Goal: Check status: Check status

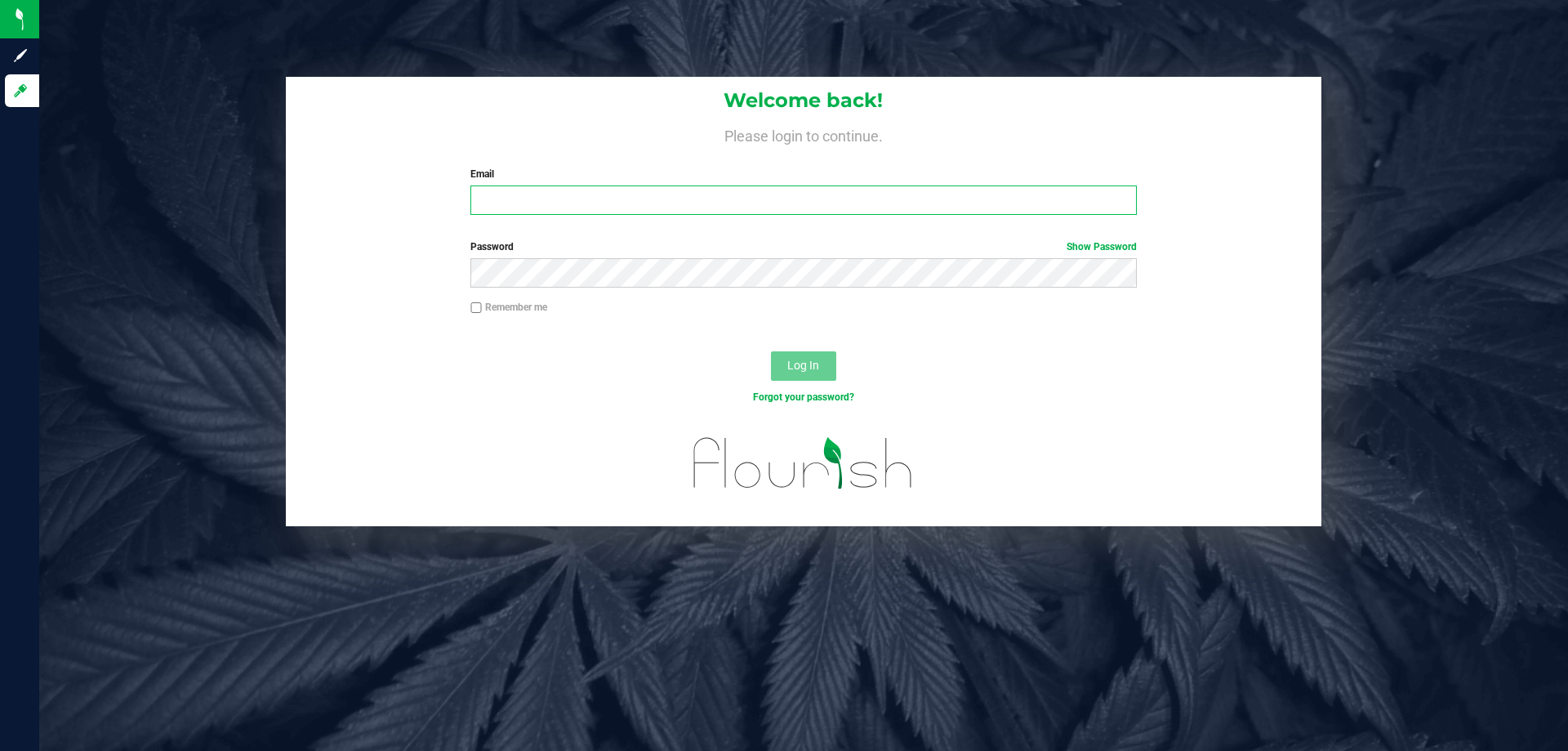
click at [540, 201] on input "Email" at bounding box center [804, 200] width 666 height 30
type input "[EMAIL_ADDRESS][DOMAIN_NAME]"
click at [771, 351] on button "Log In" at bounding box center [804, 365] width 65 height 30
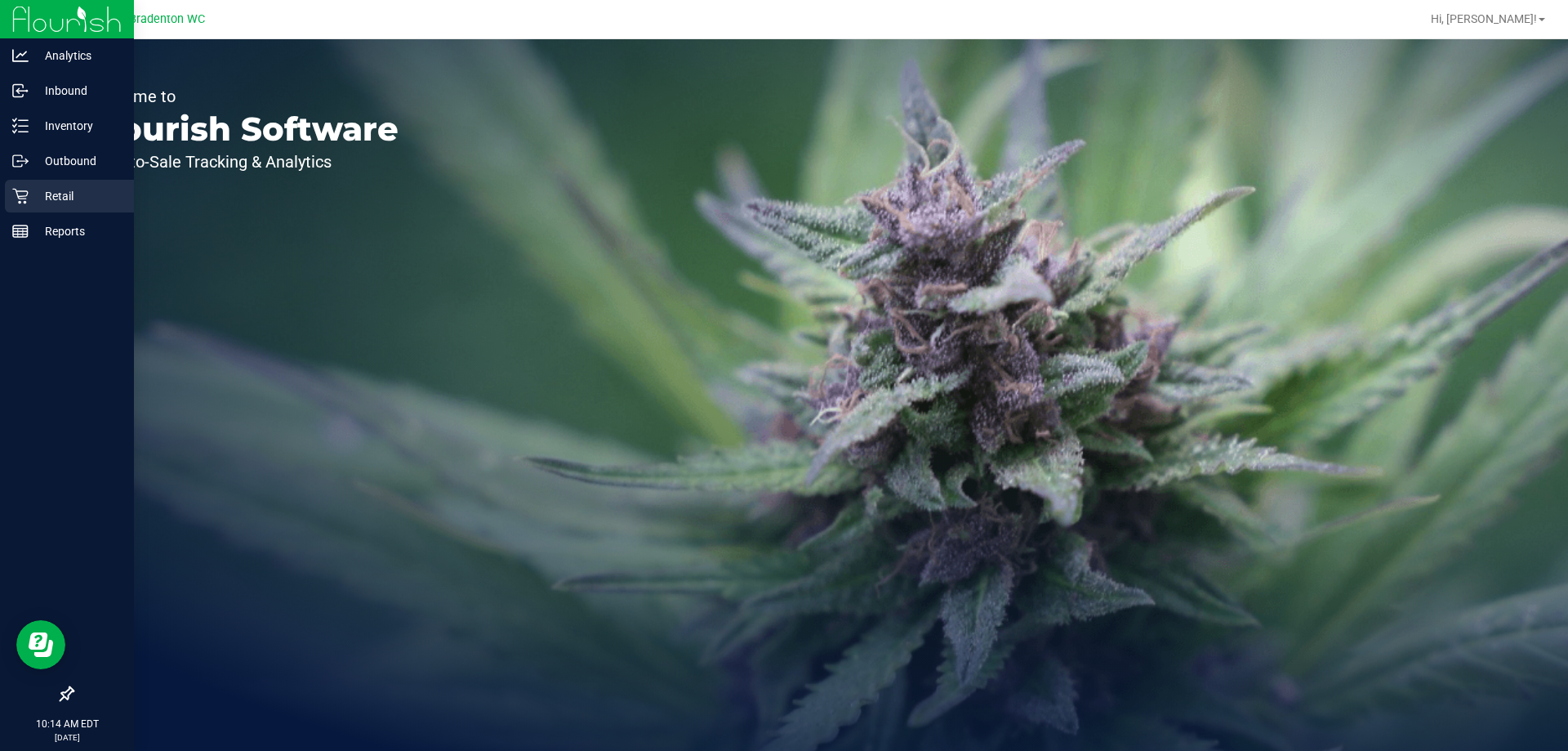
click at [90, 201] on p "Retail" at bounding box center [77, 195] width 98 height 20
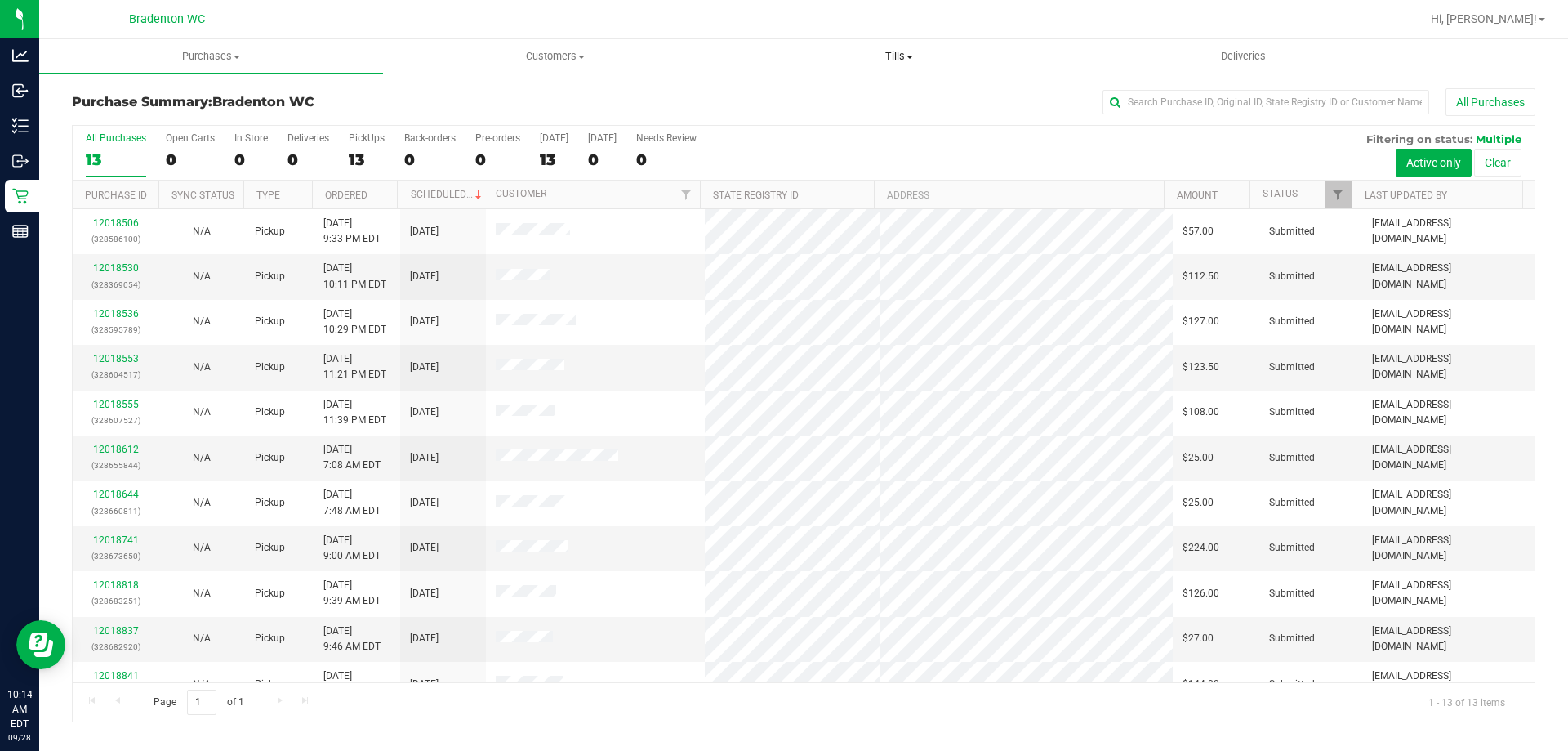
click at [890, 60] on span "Tills" at bounding box center [899, 56] width 342 height 14
click at [770, 99] on span "Manage tills" at bounding box center [782, 99] width 110 height 14
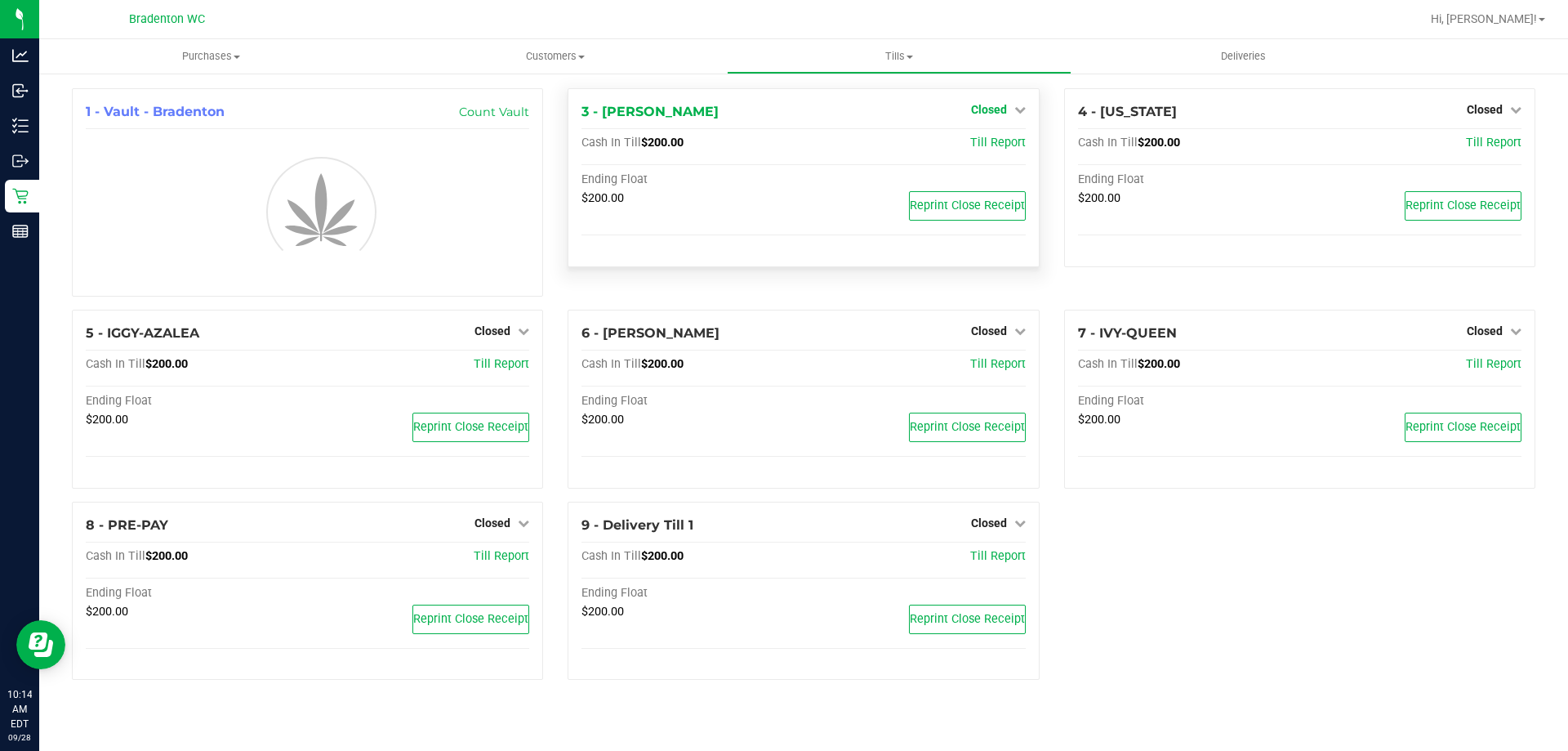
click at [977, 110] on span "Closed" at bounding box center [989, 109] width 36 height 13
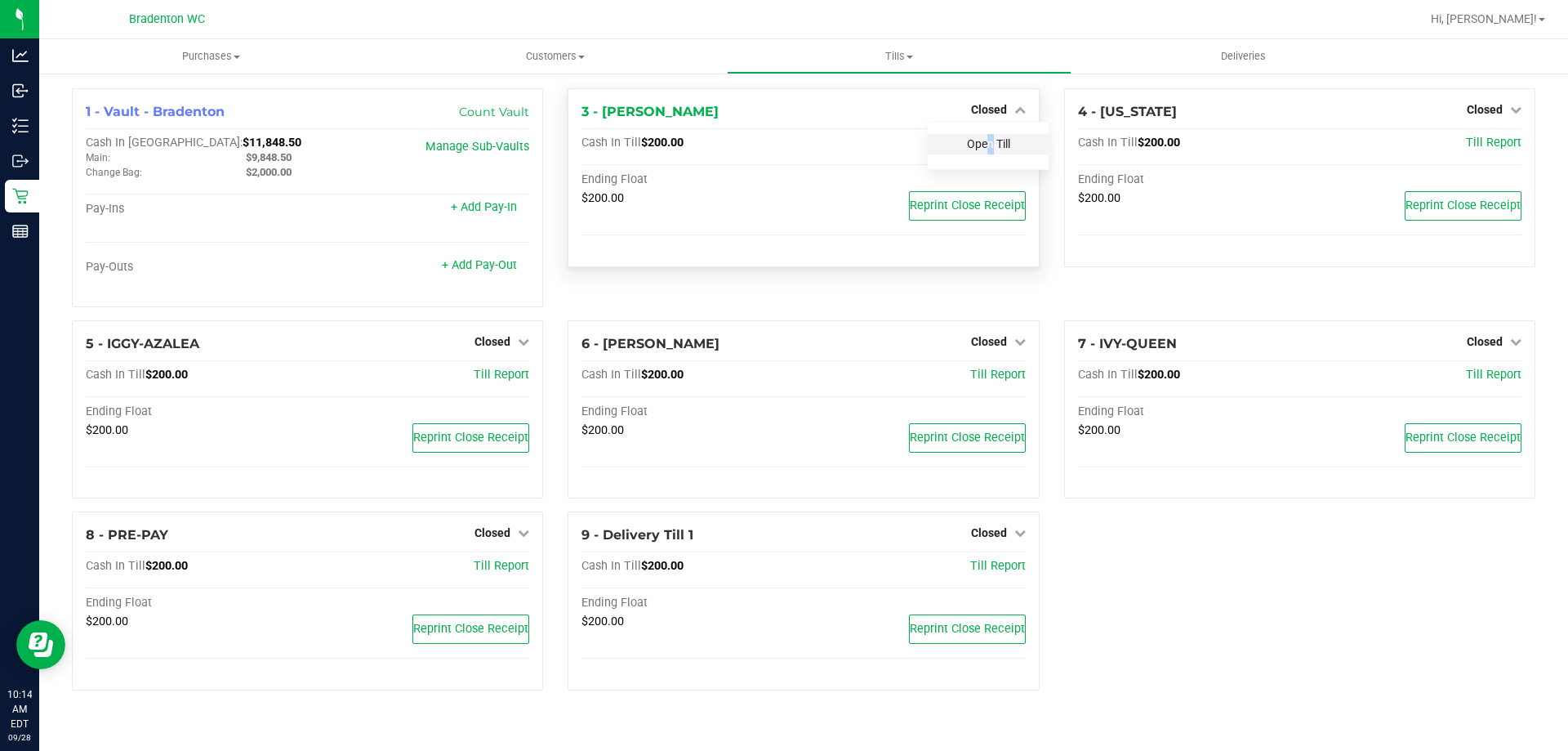
click at [984, 138] on link "Open Till" at bounding box center [988, 144] width 43 height 13
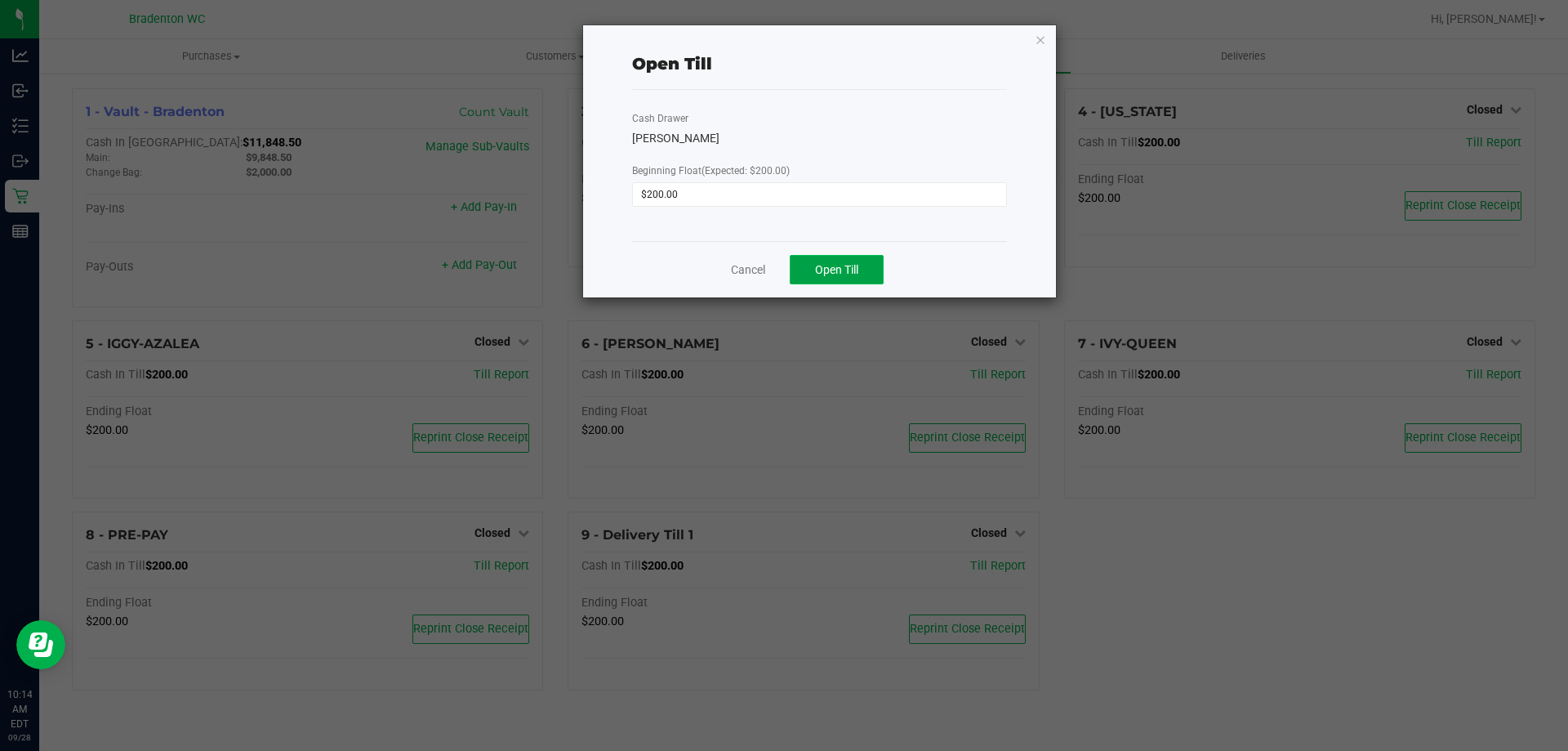
click at [868, 261] on button "Open Till" at bounding box center [837, 269] width 94 height 30
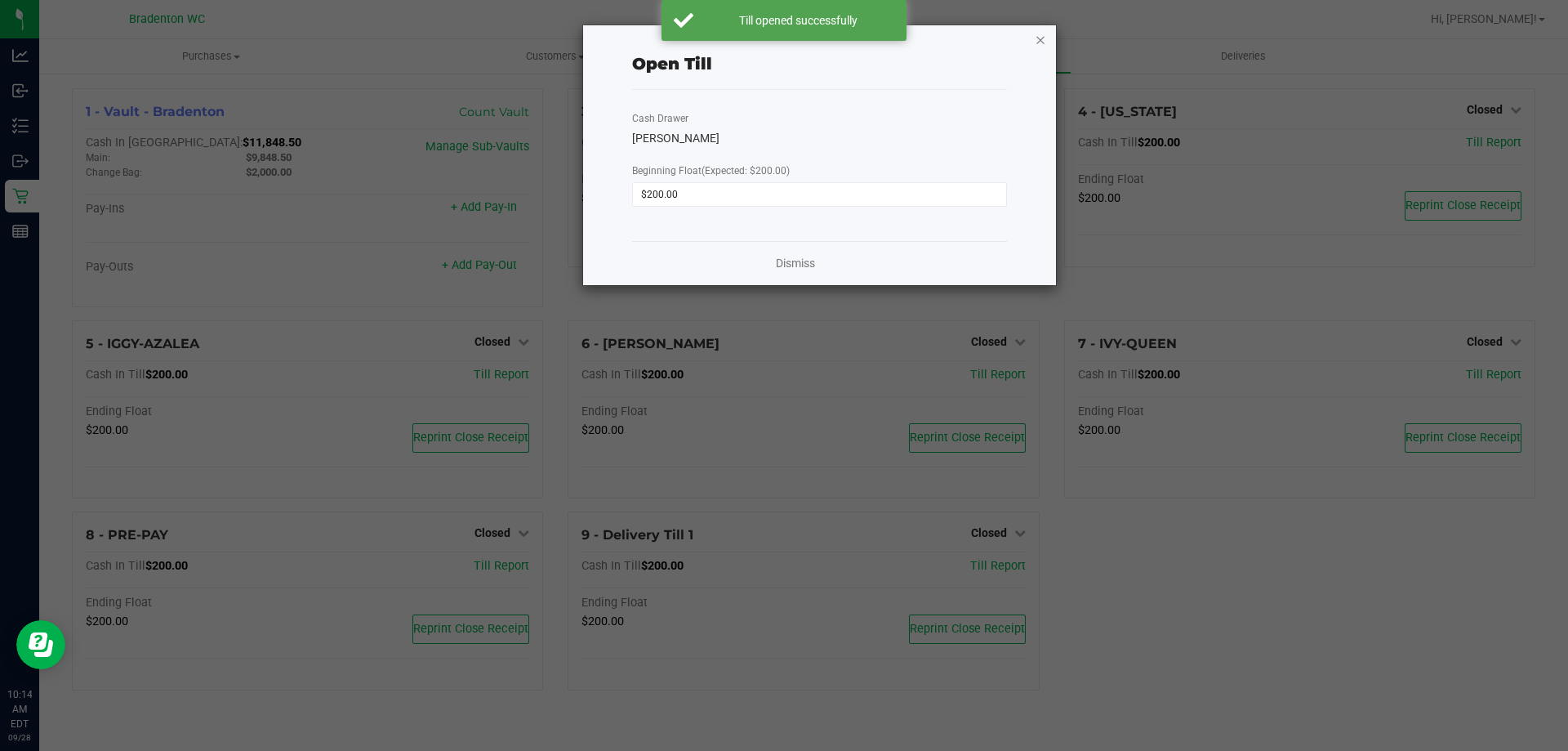
click at [1039, 42] on icon "button" at bounding box center [1040, 39] width 11 height 20
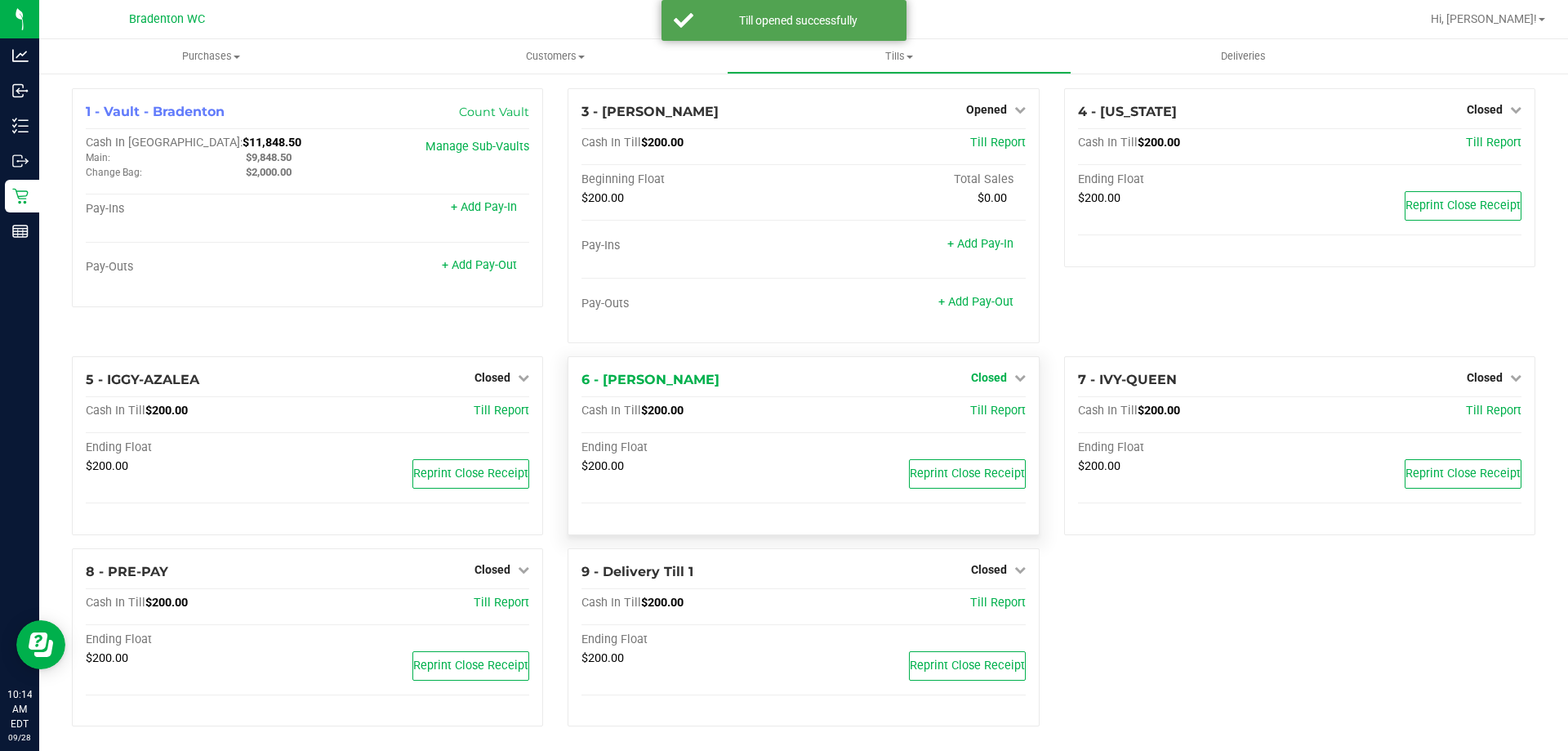
click at [980, 343] on div "3 - [PERSON_NAME] Opened Close Till Cash In Till $200.00 Till Report Beginning …" at bounding box center [804, 222] width 496 height 268
click at [998, 371] on span "Closed" at bounding box center [989, 376] width 36 height 13
click at [969, 416] on link "Open Till" at bounding box center [988, 411] width 43 height 13
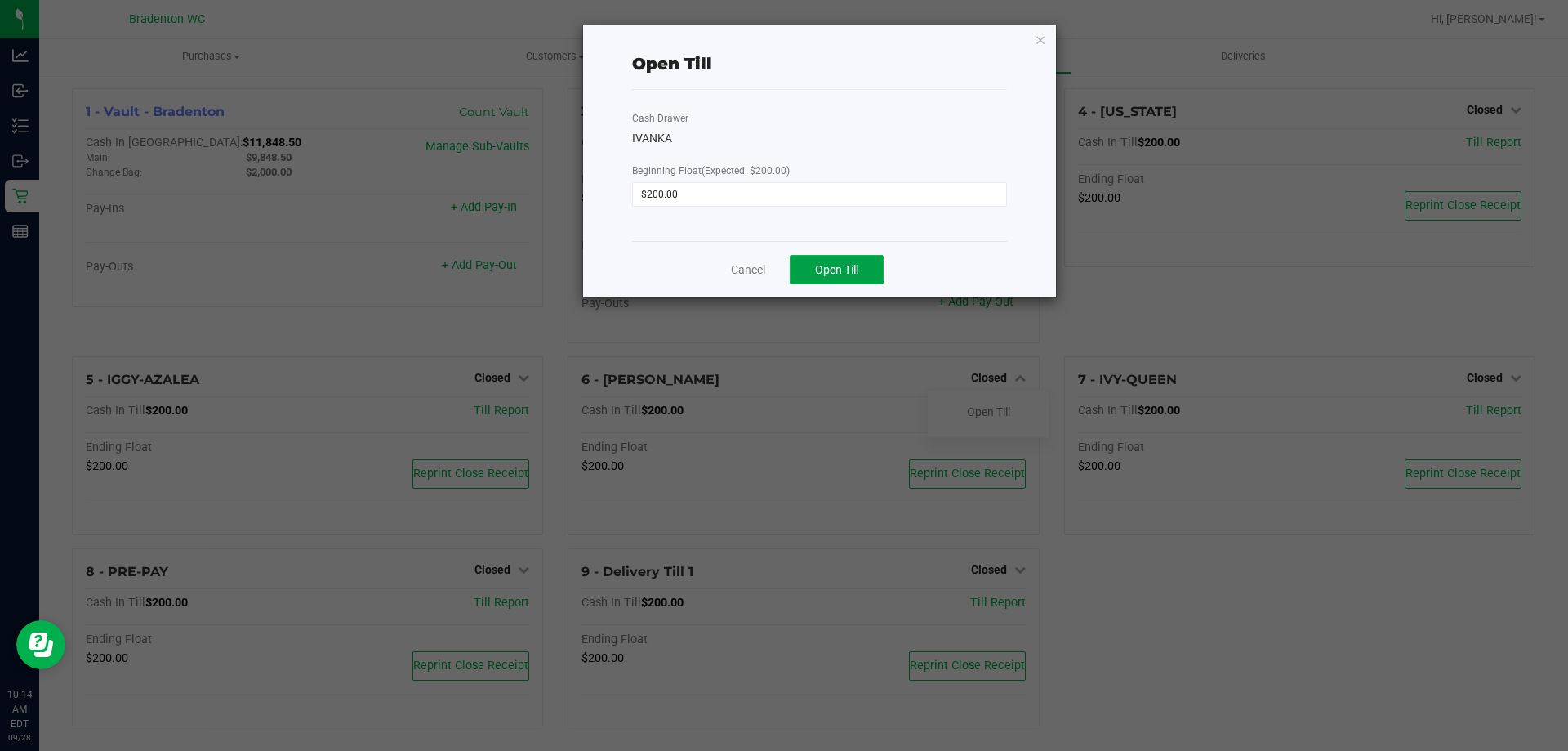
click at [854, 266] on span "Open Till" at bounding box center [837, 269] width 43 height 13
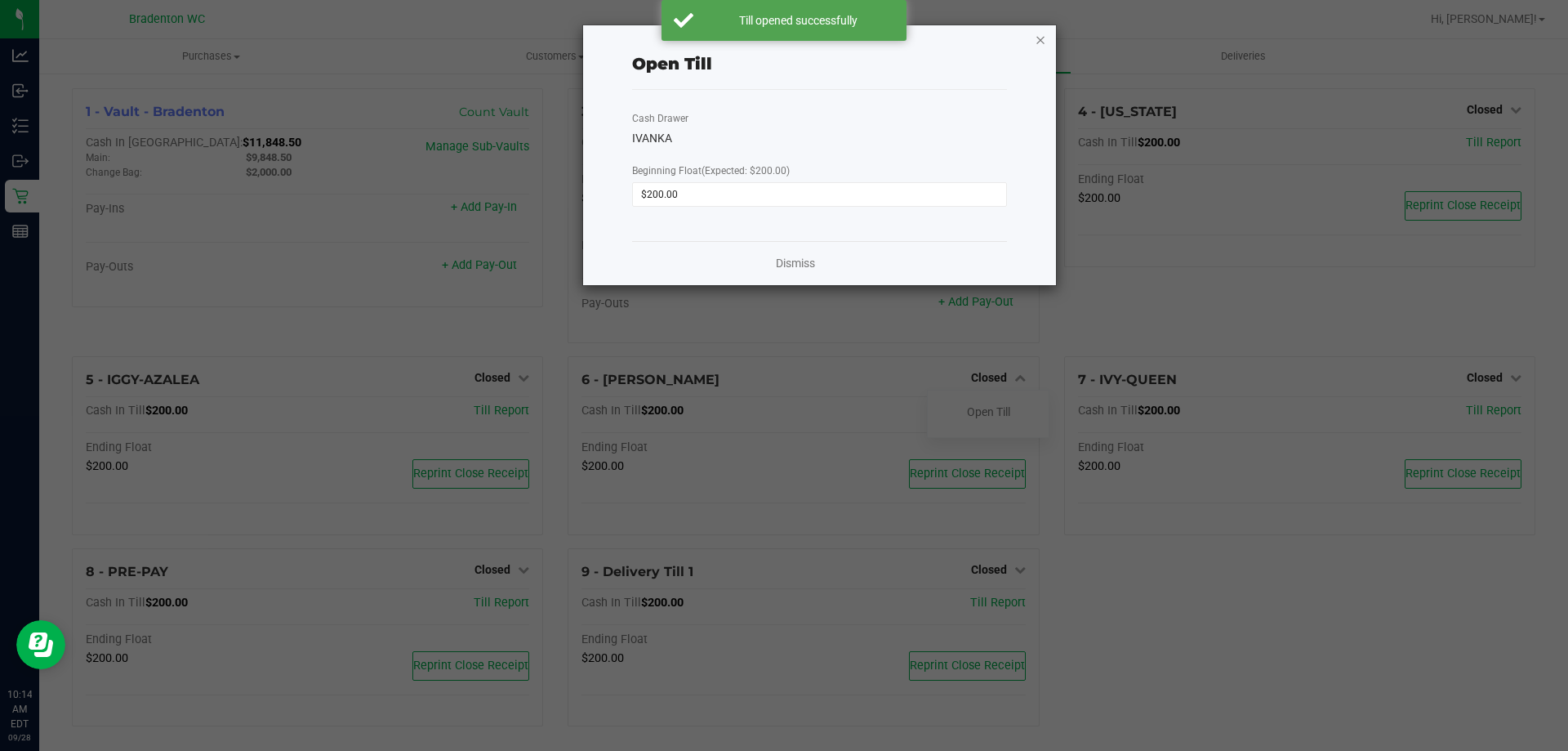
click at [1043, 41] on icon "button" at bounding box center [1040, 39] width 11 height 20
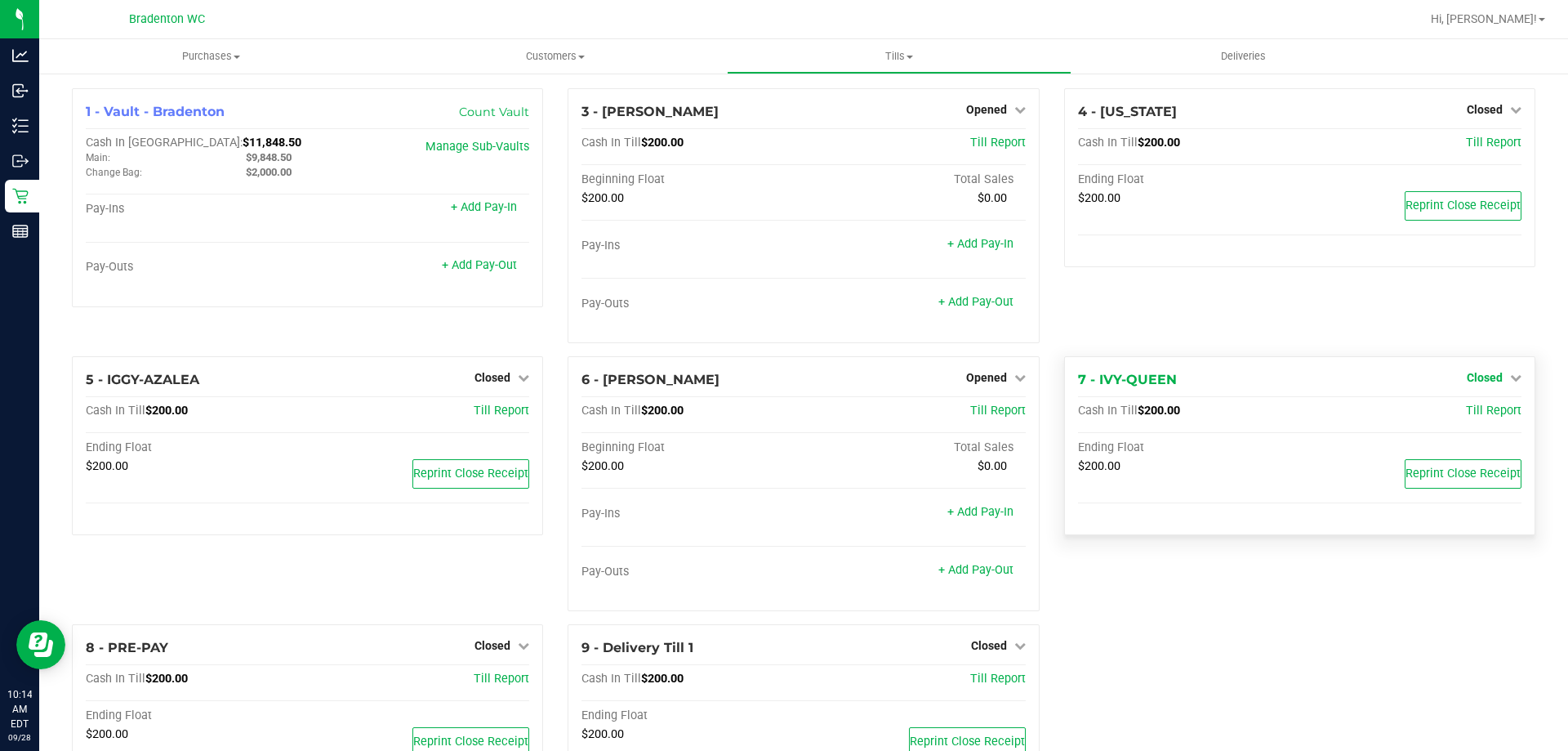
click at [1487, 374] on span "Closed" at bounding box center [1485, 376] width 36 height 13
click at [1471, 413] on link "Open Till" at bounding box center [1484, 411] width 43 height 13
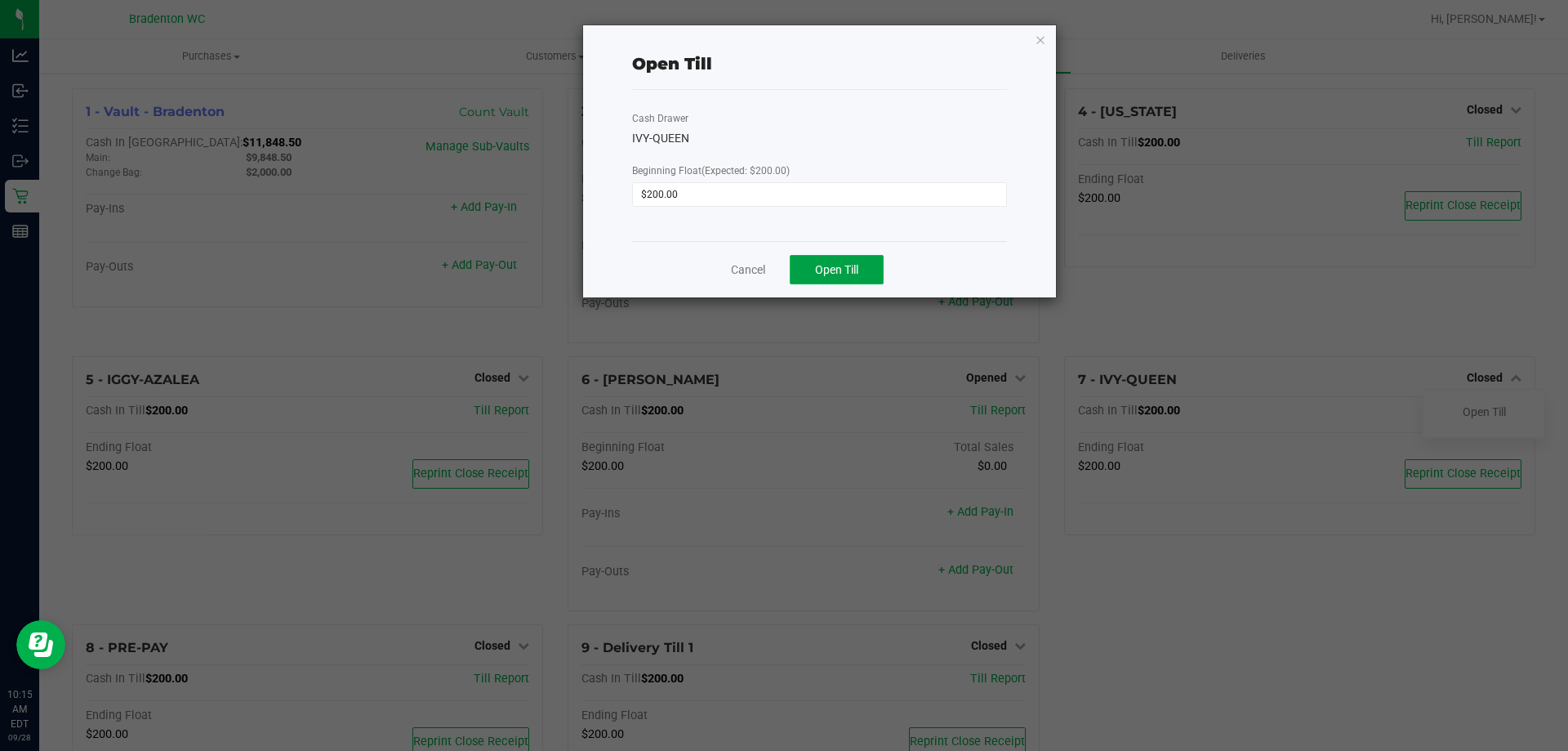
click at [867, 270] on button "Open Till" at bounding box center [837, 269] width 94 height 30
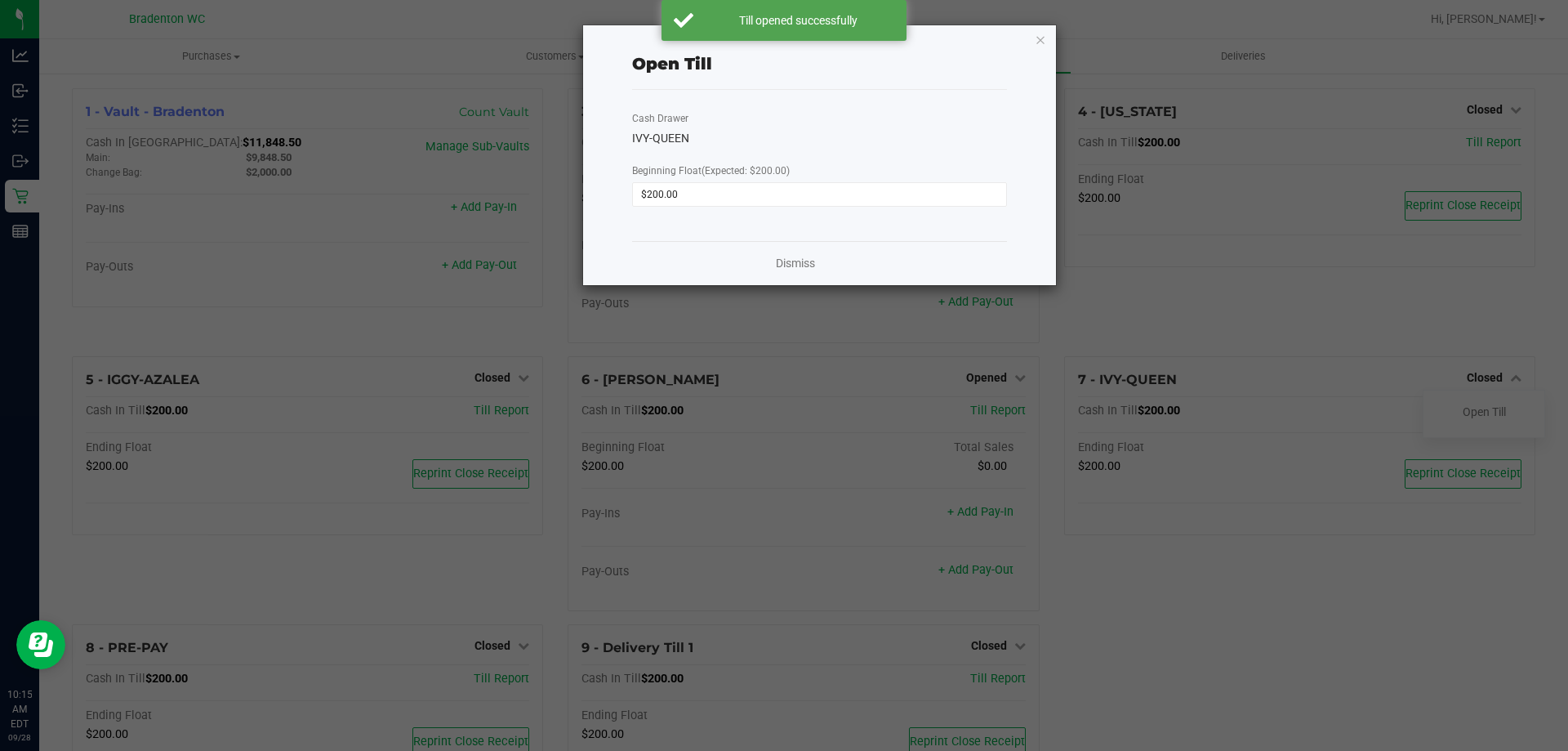
drag, startPoint x: 1036, startPoint y: 35, endPoint x: 1017, endPoint y: 53, distance: 26.2
click at [1035, 37] on icon "button" at bounding box center [1040, 39] width 11 height 20
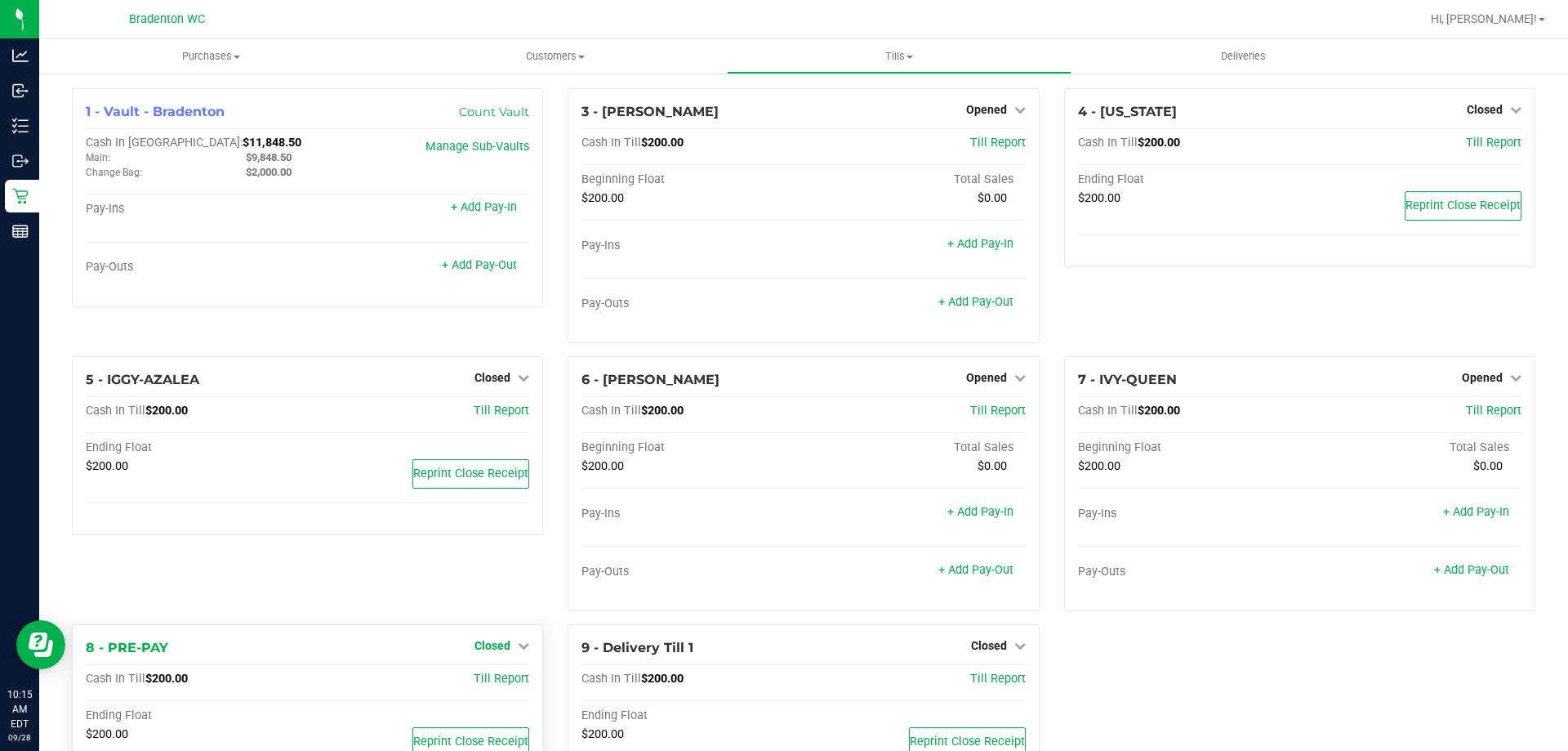
click at [487, 640] on span "Closed" at bounding box center [493, 645] width 36 height 13
click at [487, 676] on link "Open Till" at bounding box center [492, 679] width 43 height 13
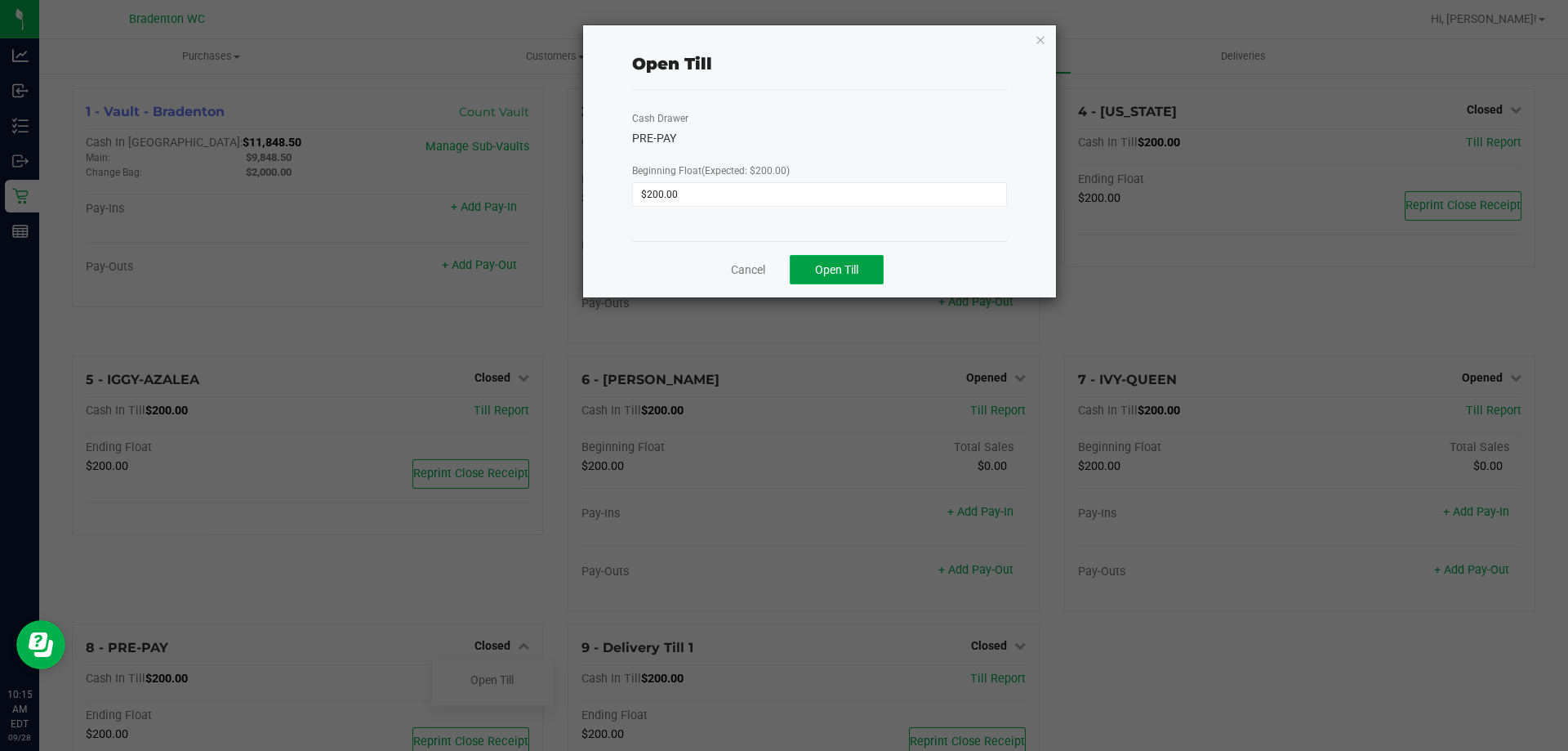
click at [843, 255] on button "Open Till" at bounding box center [837, 269] width 94 height 30
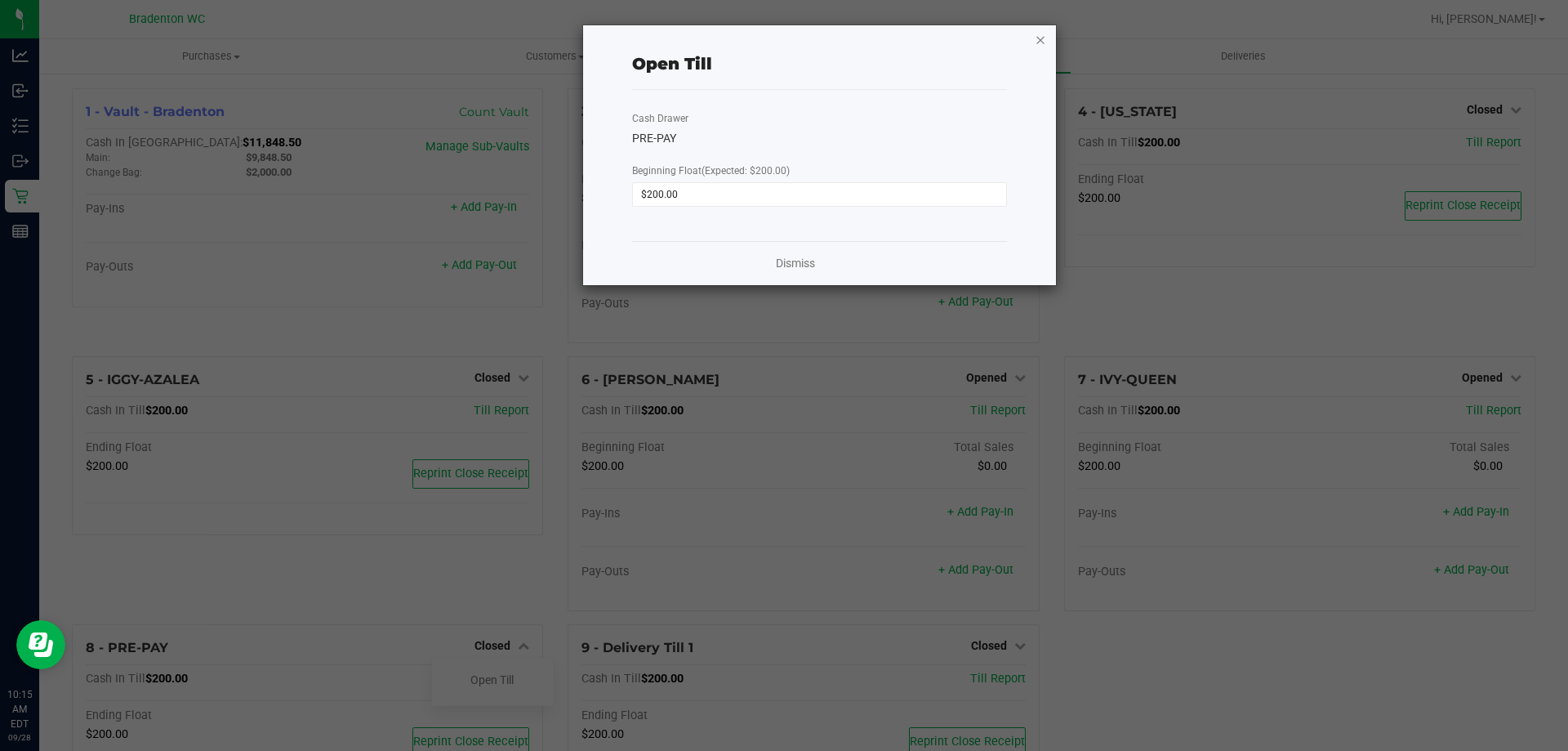
click at [1041, 38] on icon "button" at bounding box center [1040, 39] width 11 height 20
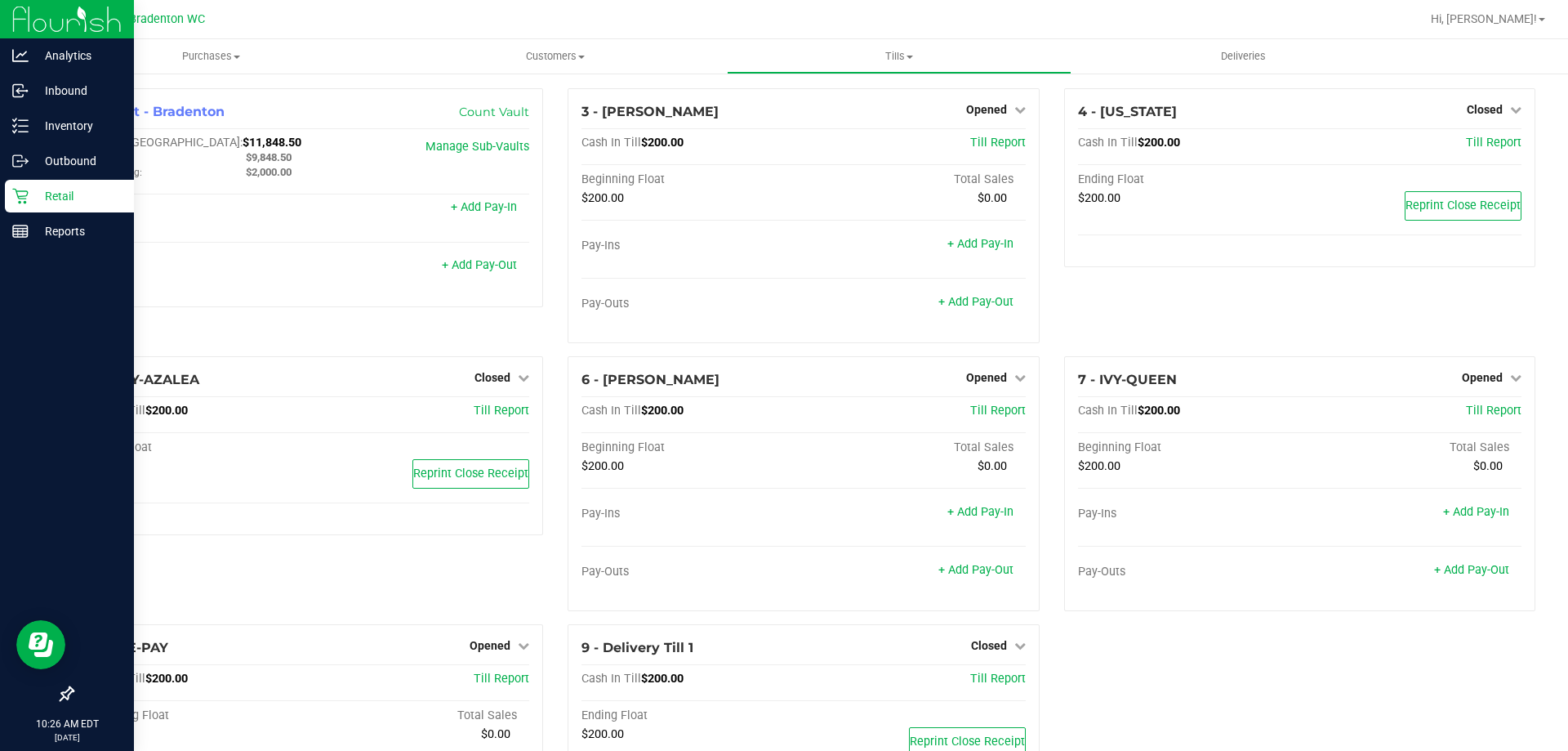
click at [38, 197] on p "Retail" at bounding box center [77, 195] width 98 height 20
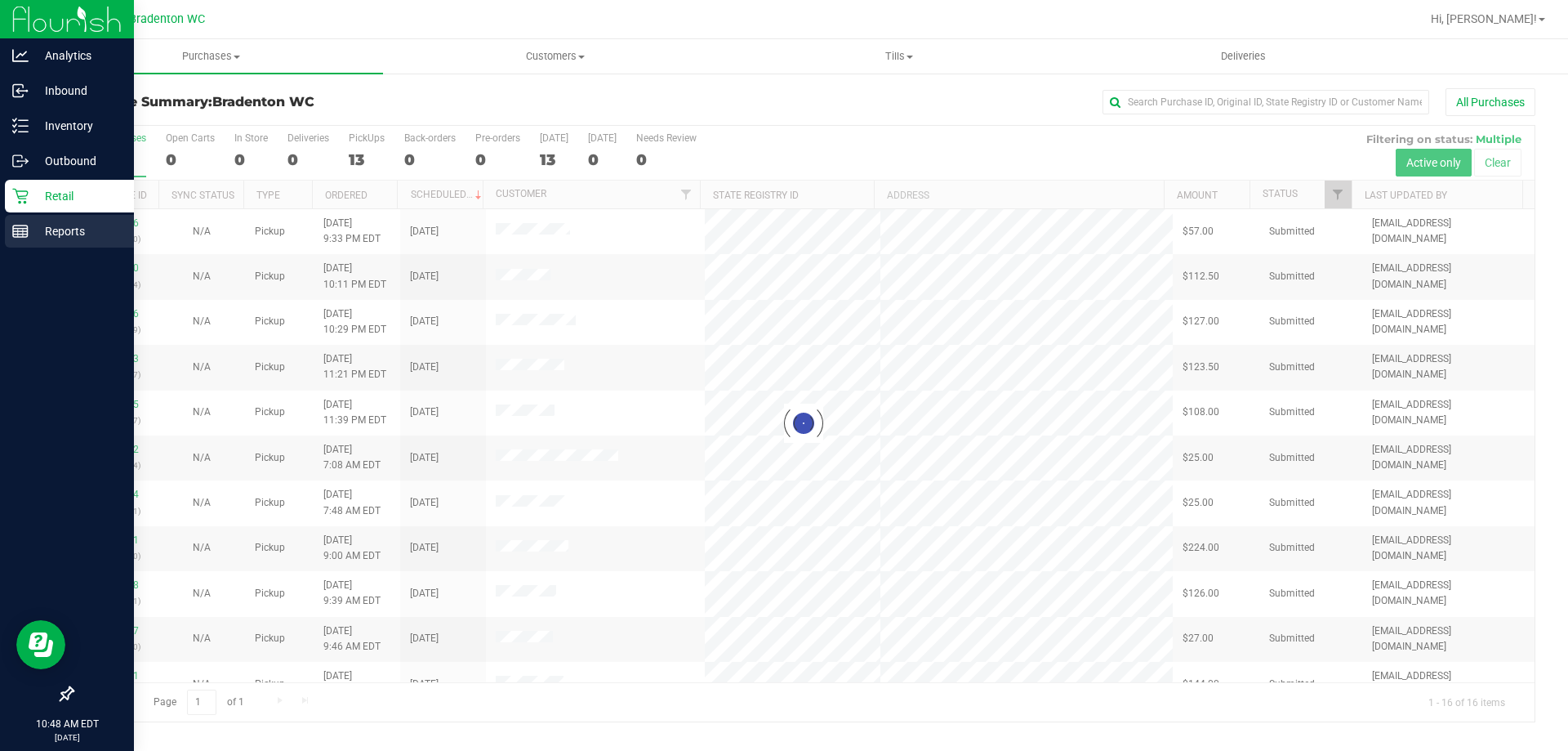
click at [74, 224] on p "Reports" at bounding box center [77, 231] width 98 height 20
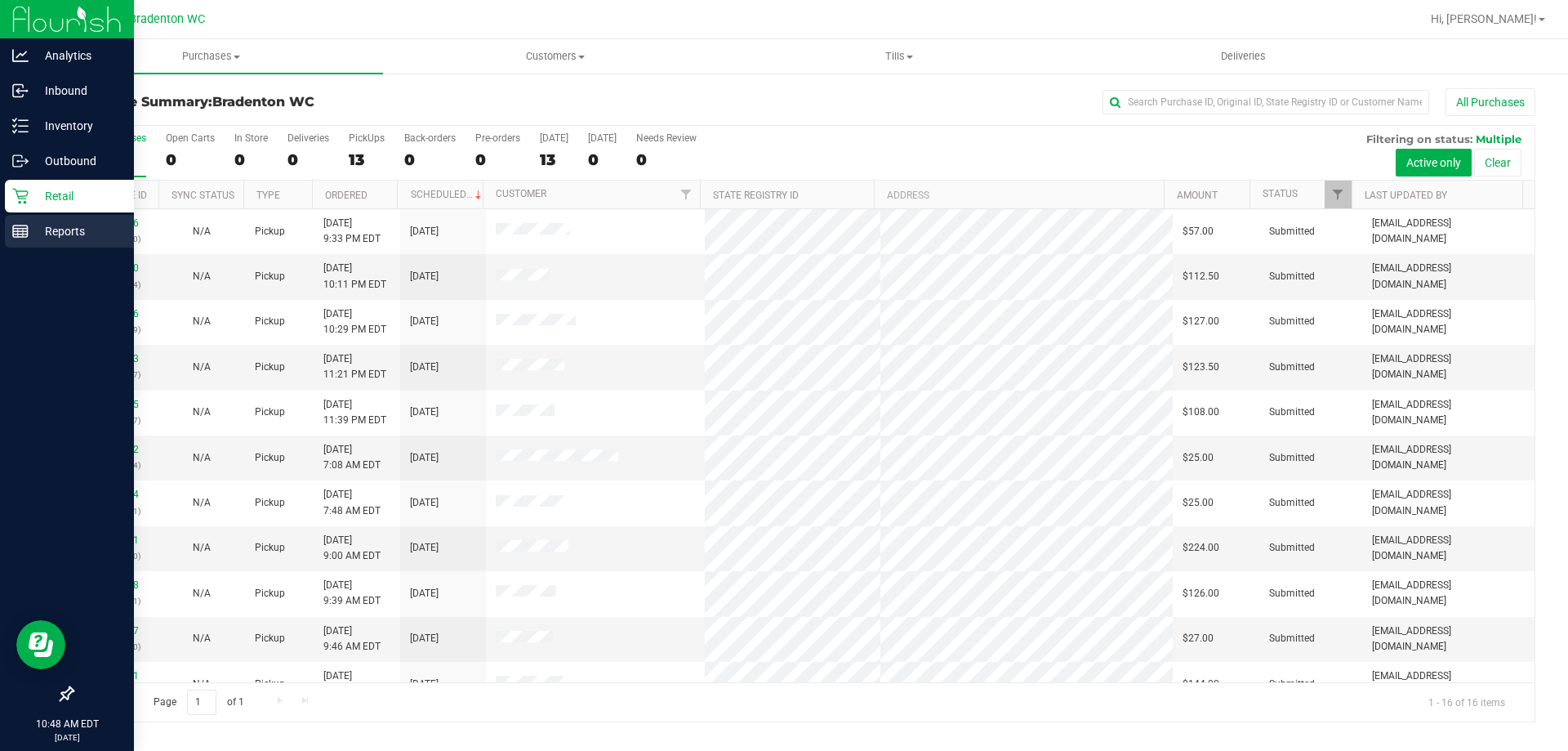
click at [62, 221] on div "Reports" at bounding box center [70, 231] width 129 height 32
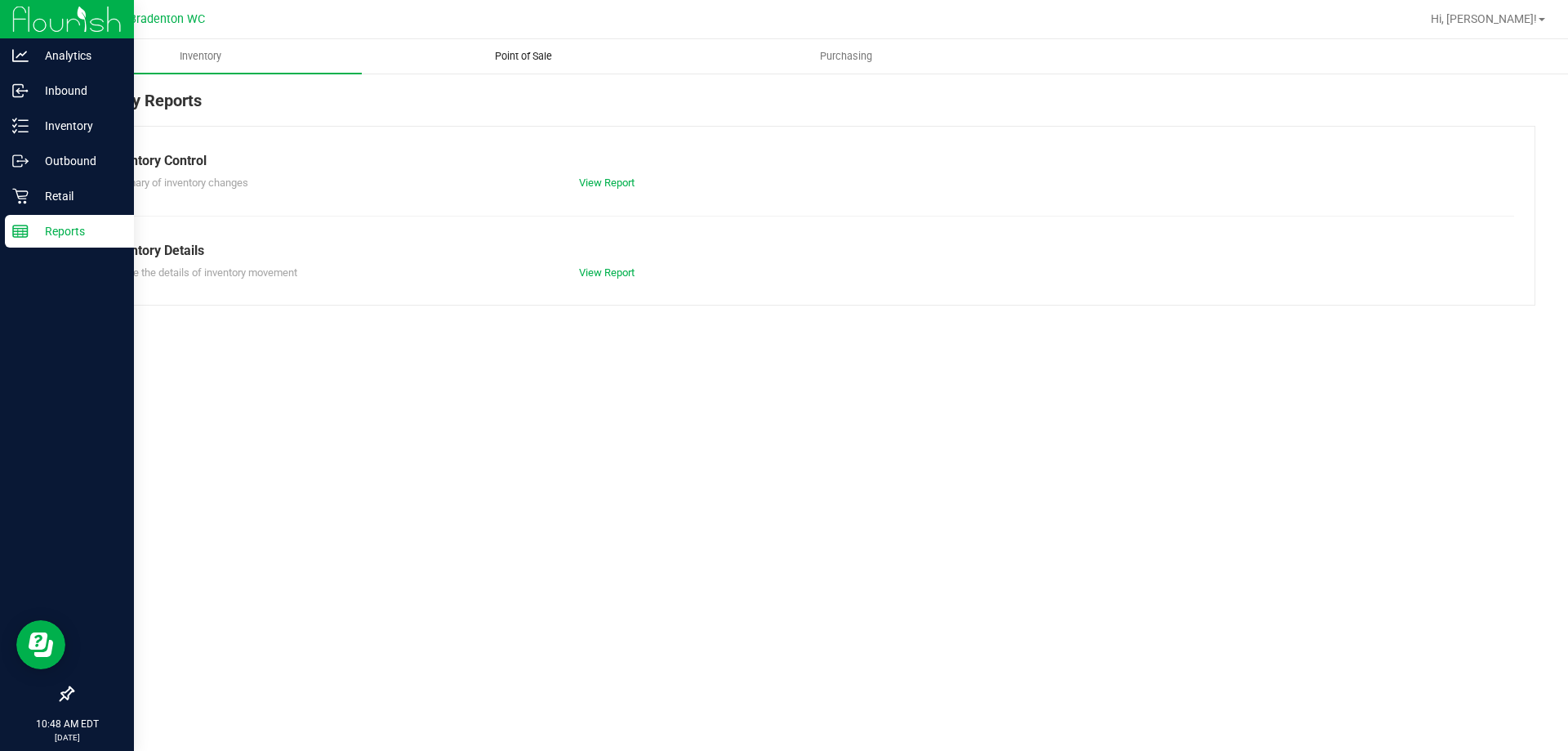
click at [514, 46] on uib-tab-heading "Point of Sale" at bounding box center [523, 56] width 321 height 32
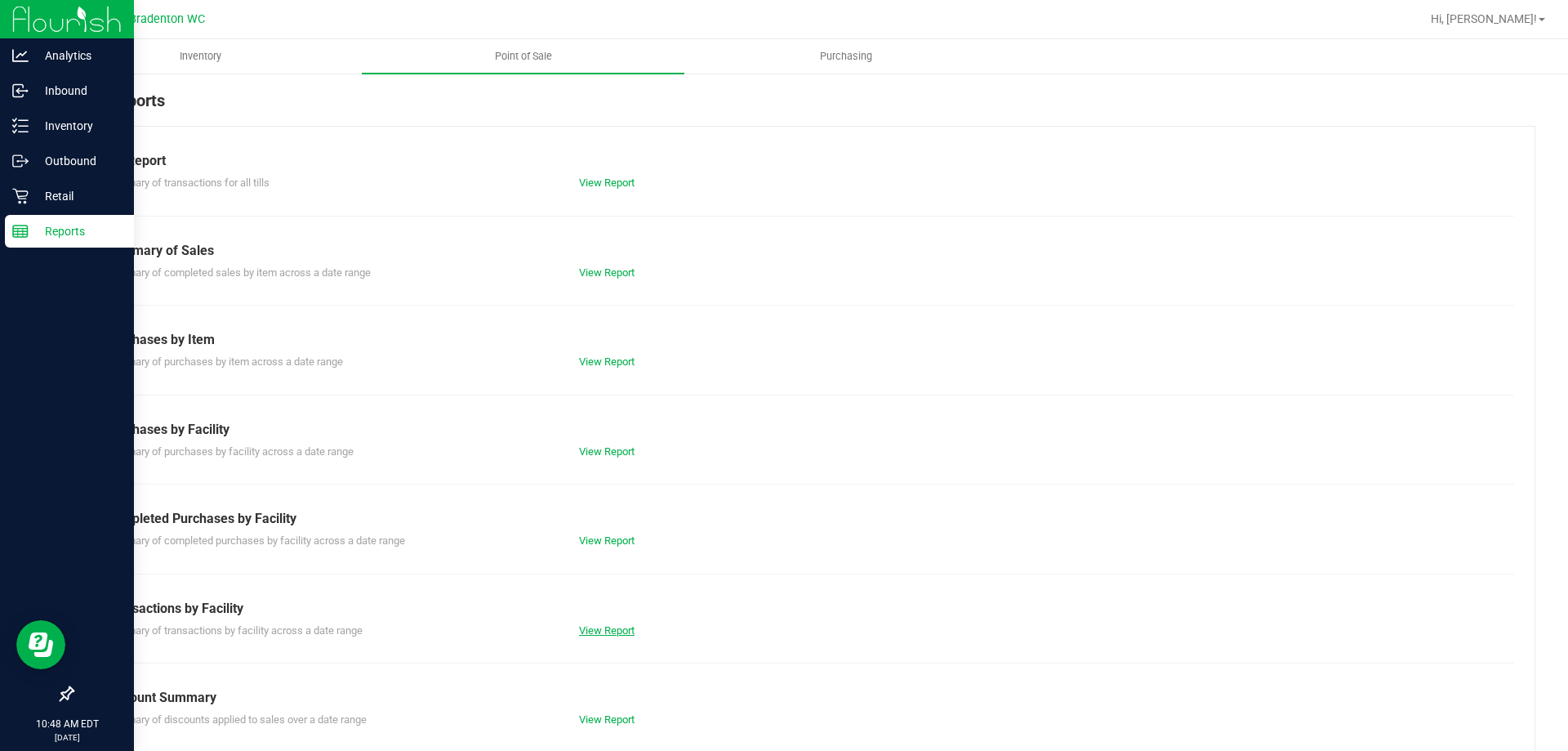
click at [620, 638] on div "Till Report Summary of transactions for all tills View Report Summary of Sales …" at bounding box center [804, 483] width 1464 height 716
click at [610, 630] on link "View Report" at bounding box center [606, 630] width 55 height 12
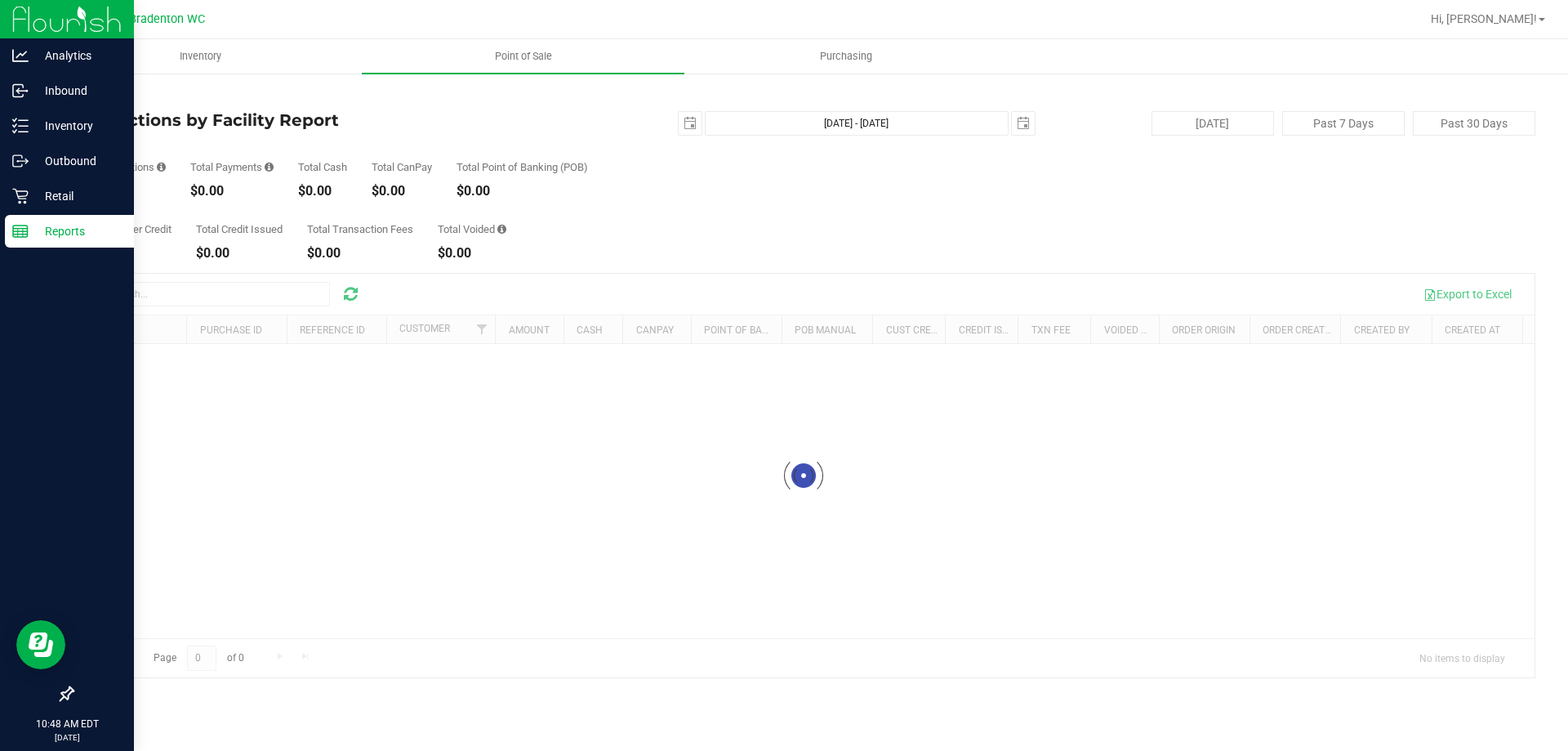
click at [149, 304] on div at bounding box center [804, 475] width 1462 height 404
click at [149, 300] on input "text" at bounding box center [207, 294] width 245 height 25
click at [684, 121] on span "select" at bounding box center [690, 122] width 13 height 13
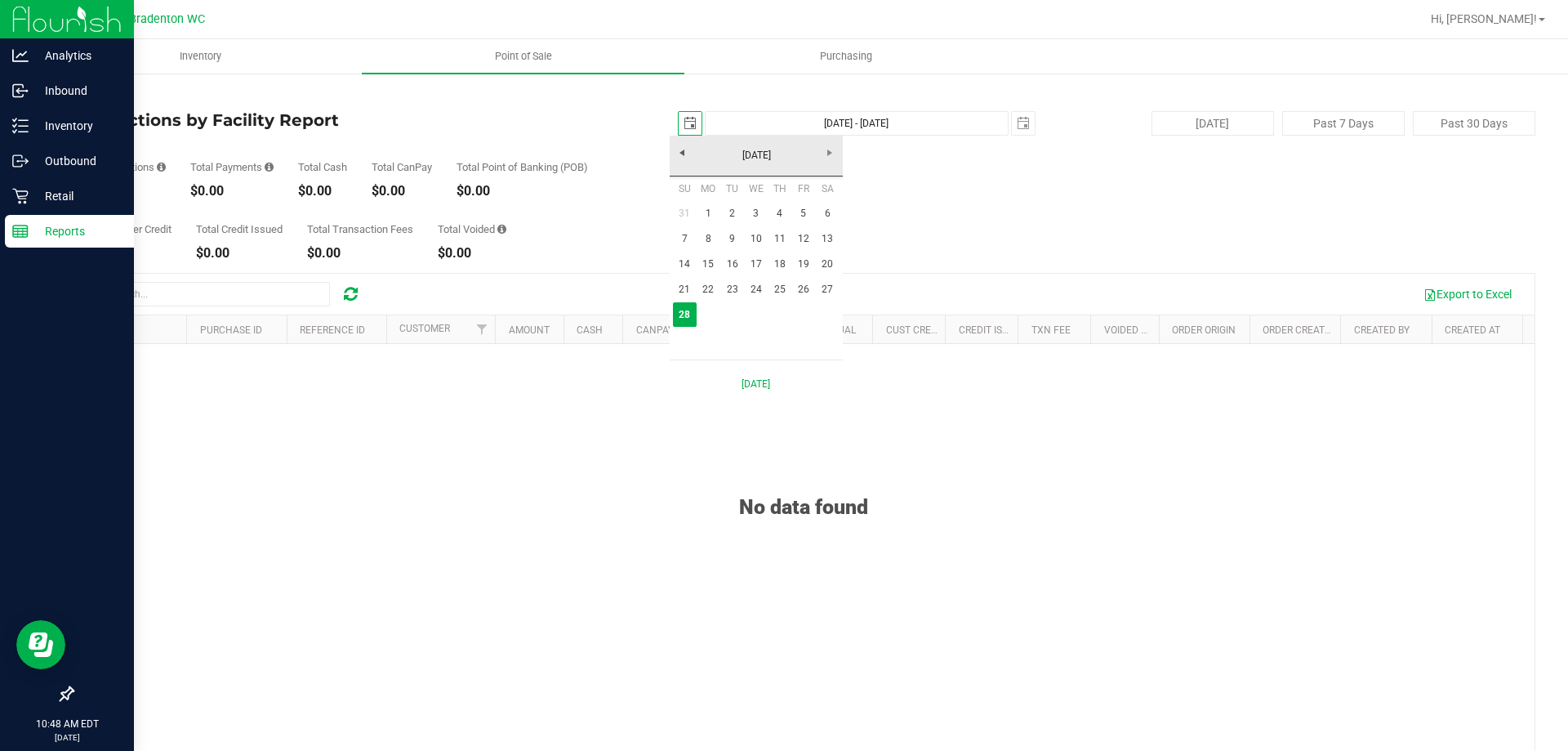
scroll to position [0, 41]
click at [799, 283] on link "26" at bounding box center [804, 290] width 24 height 25
type input "[DATE]"
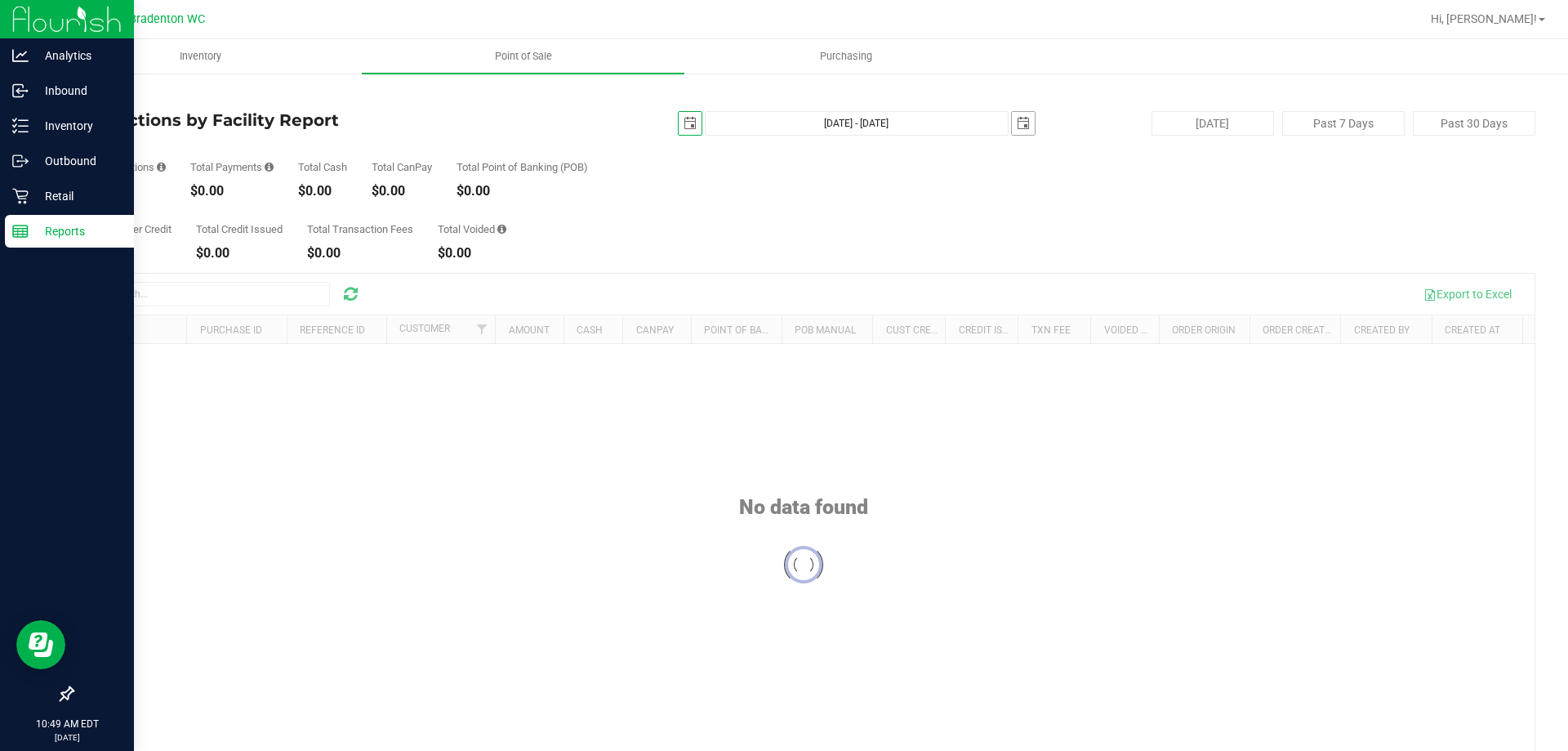
click at [1012, 116] on span "select" at bounding box center [1023, 123] width 23 height 23
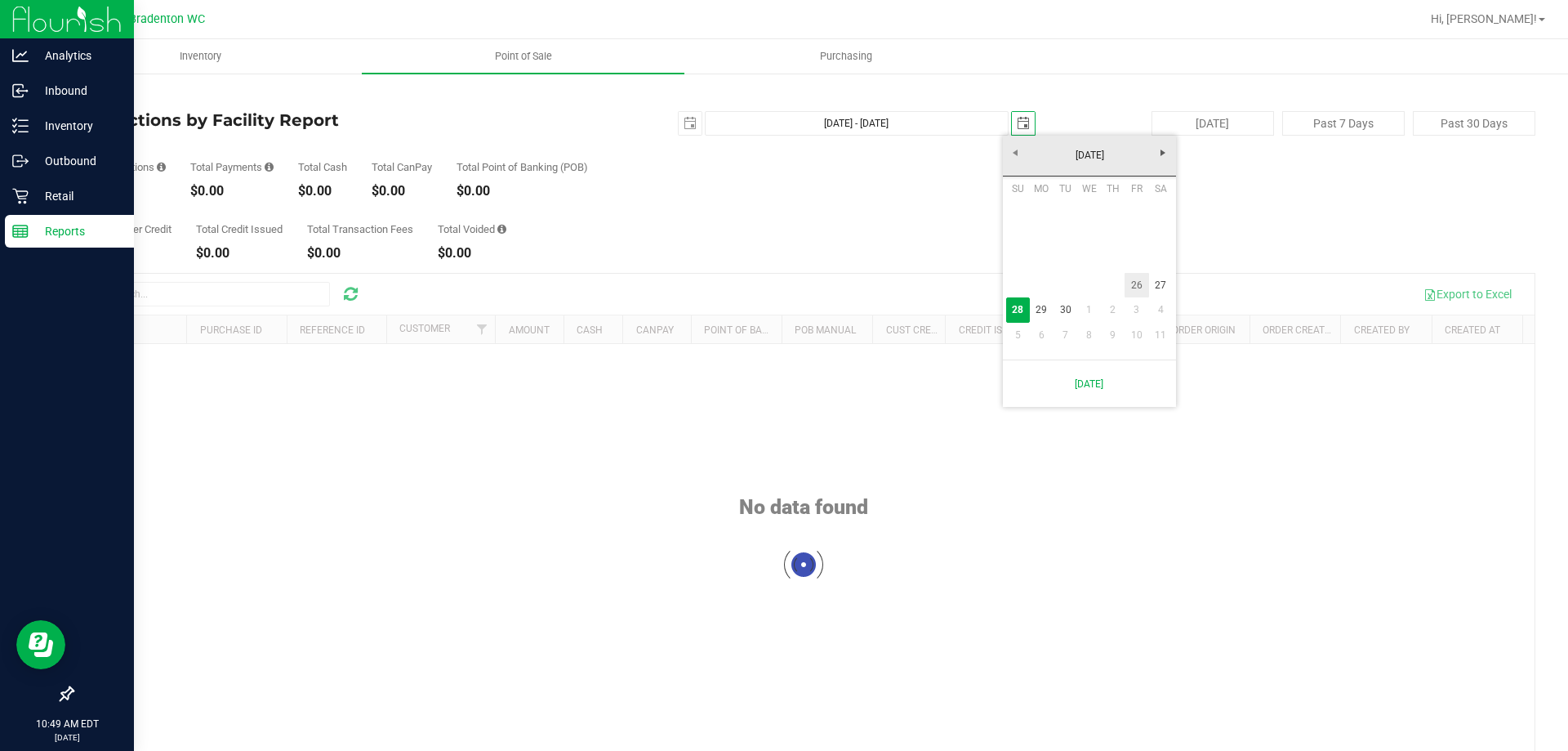
click at [1138, 290] on link "26" at bounding box center [1137, 285] width 24 height 25
type input "[DATE] - [DATE]"
type input "[DATE]"
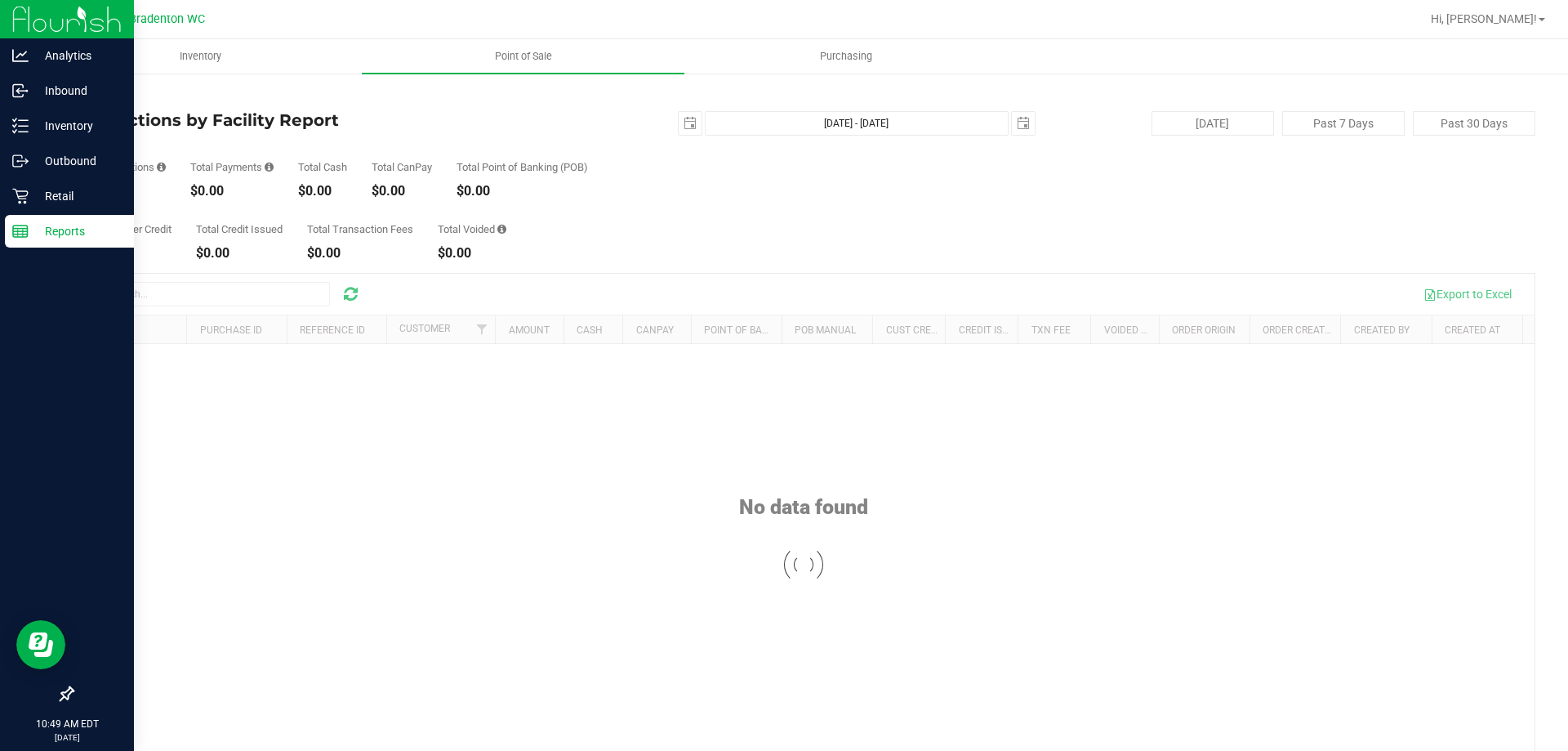
click at [146, 294] on div at bounding box center [804, 564] width 1462 height 582
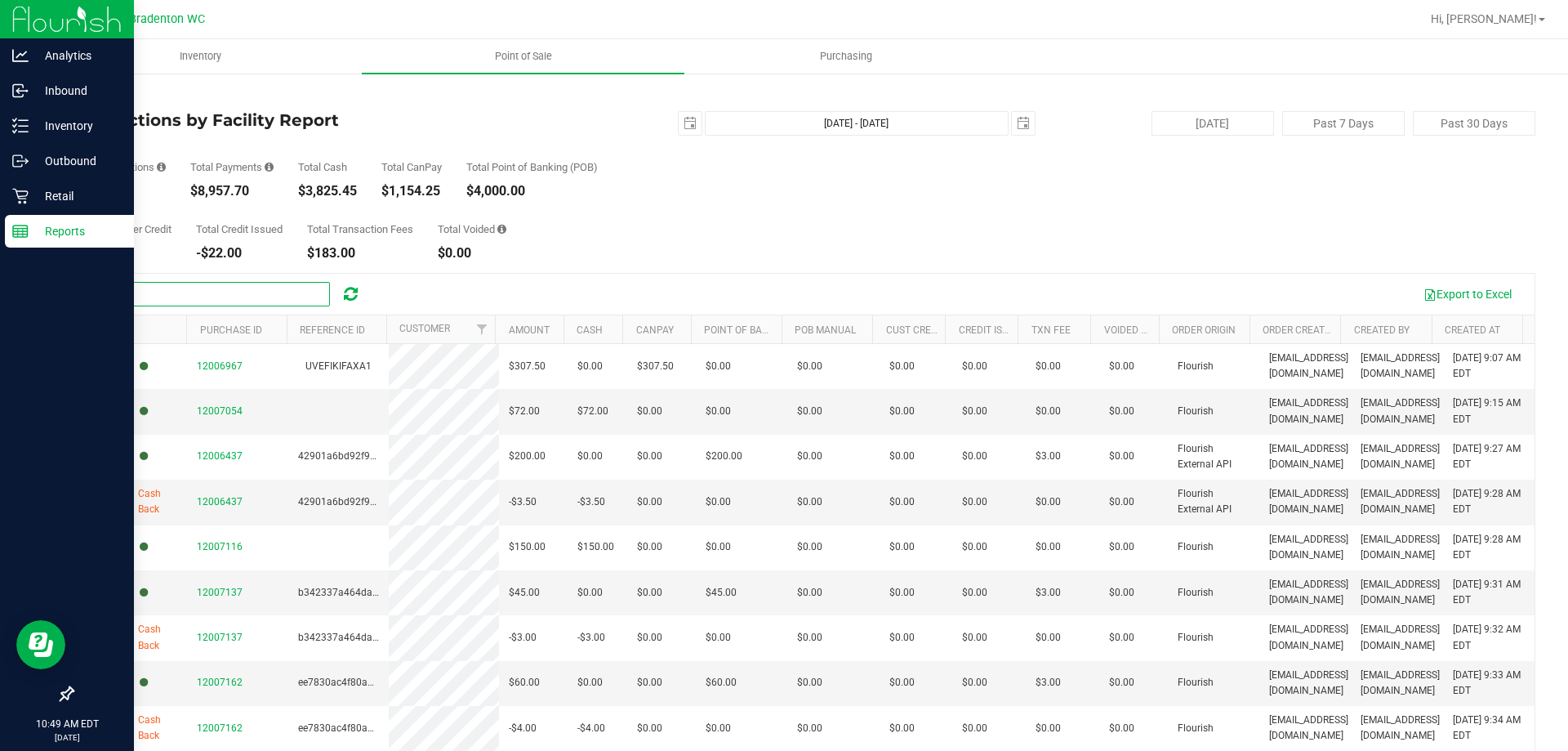
click at [167, 285] on input "text" at bounding box center [207, 294] width 245 height 25
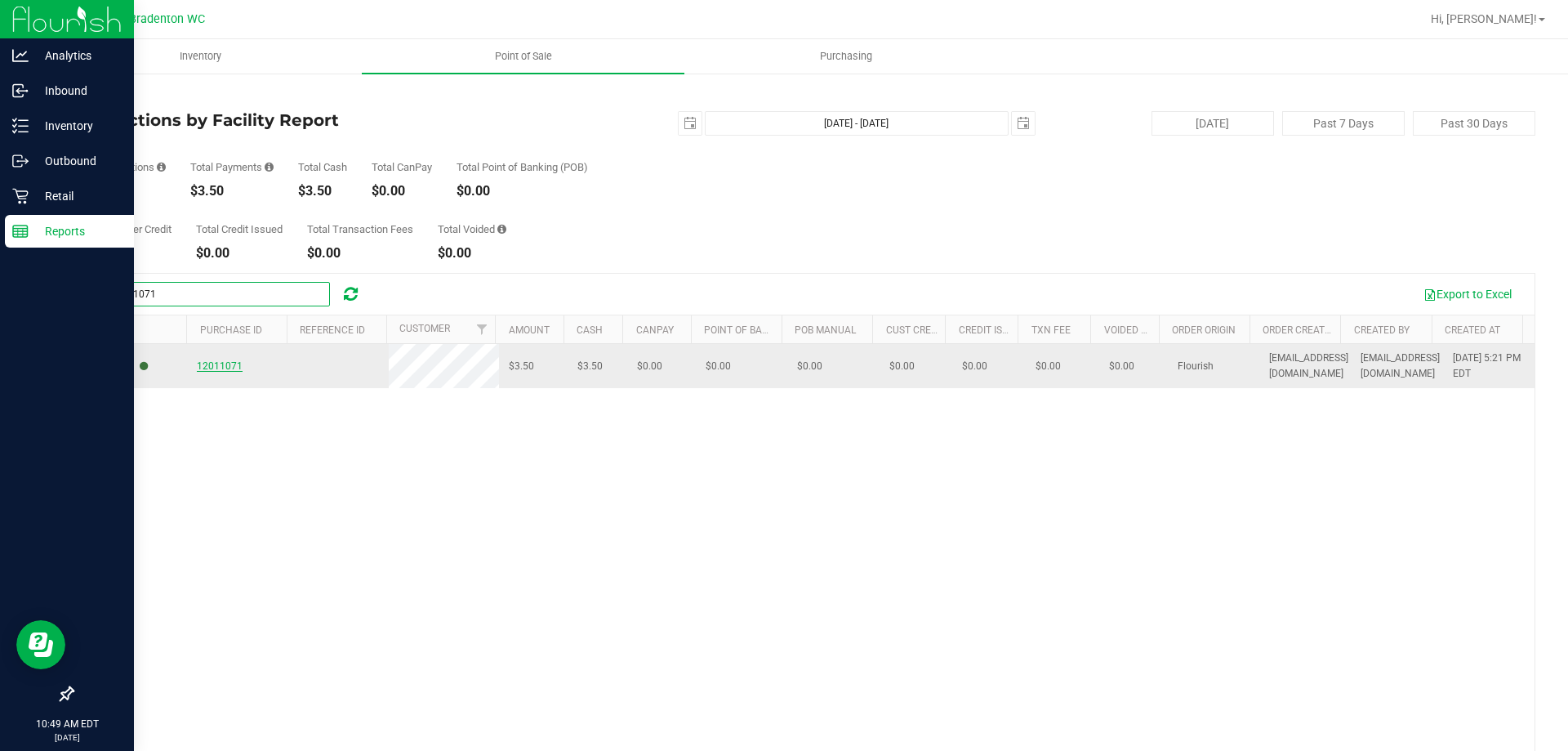
type input "12011071"
click at [212, 369] on span "12011071" at bounding box center [220, 365] width 46 height 11
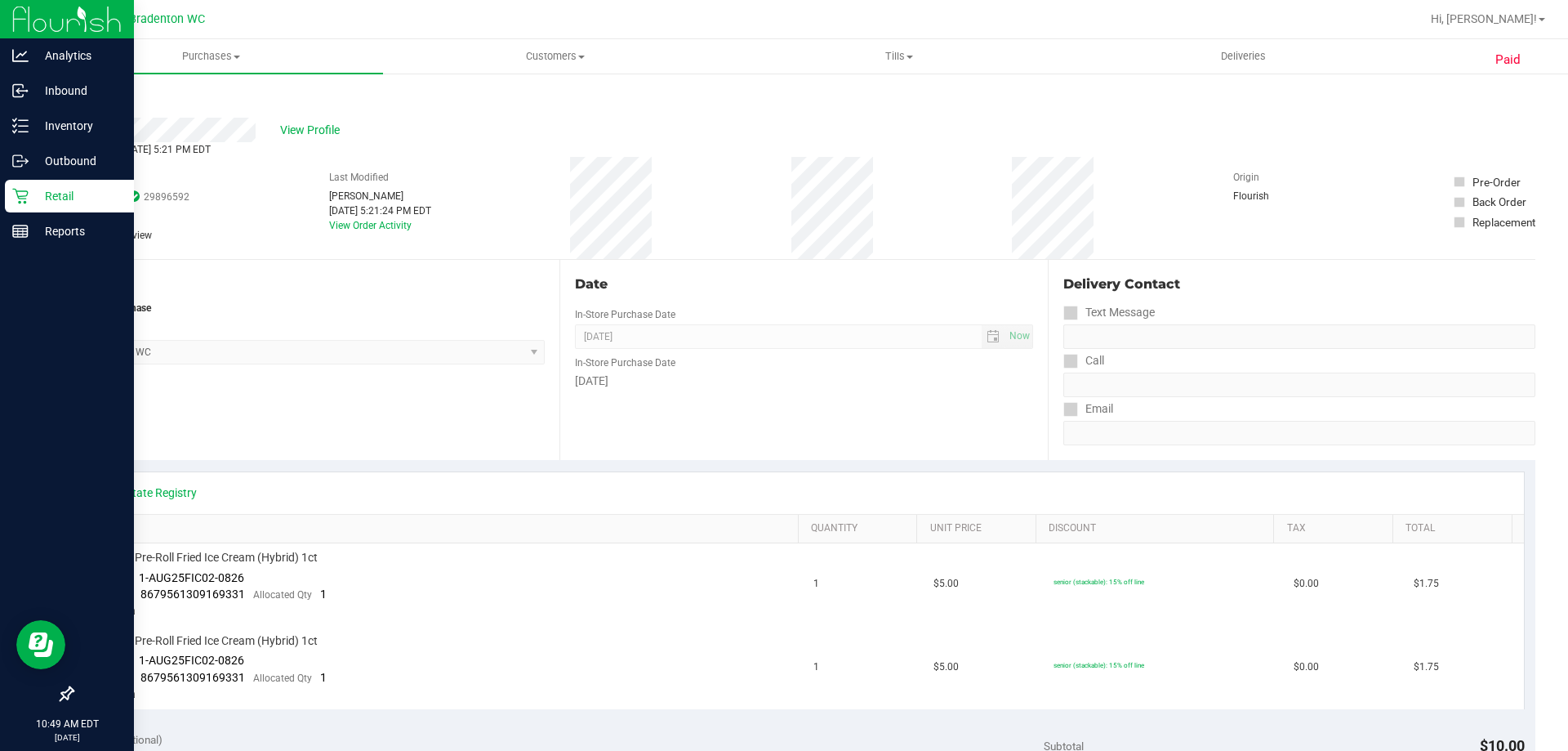
click at [25, 191] on icon at bounding box center [20, 196] width 15 height 15
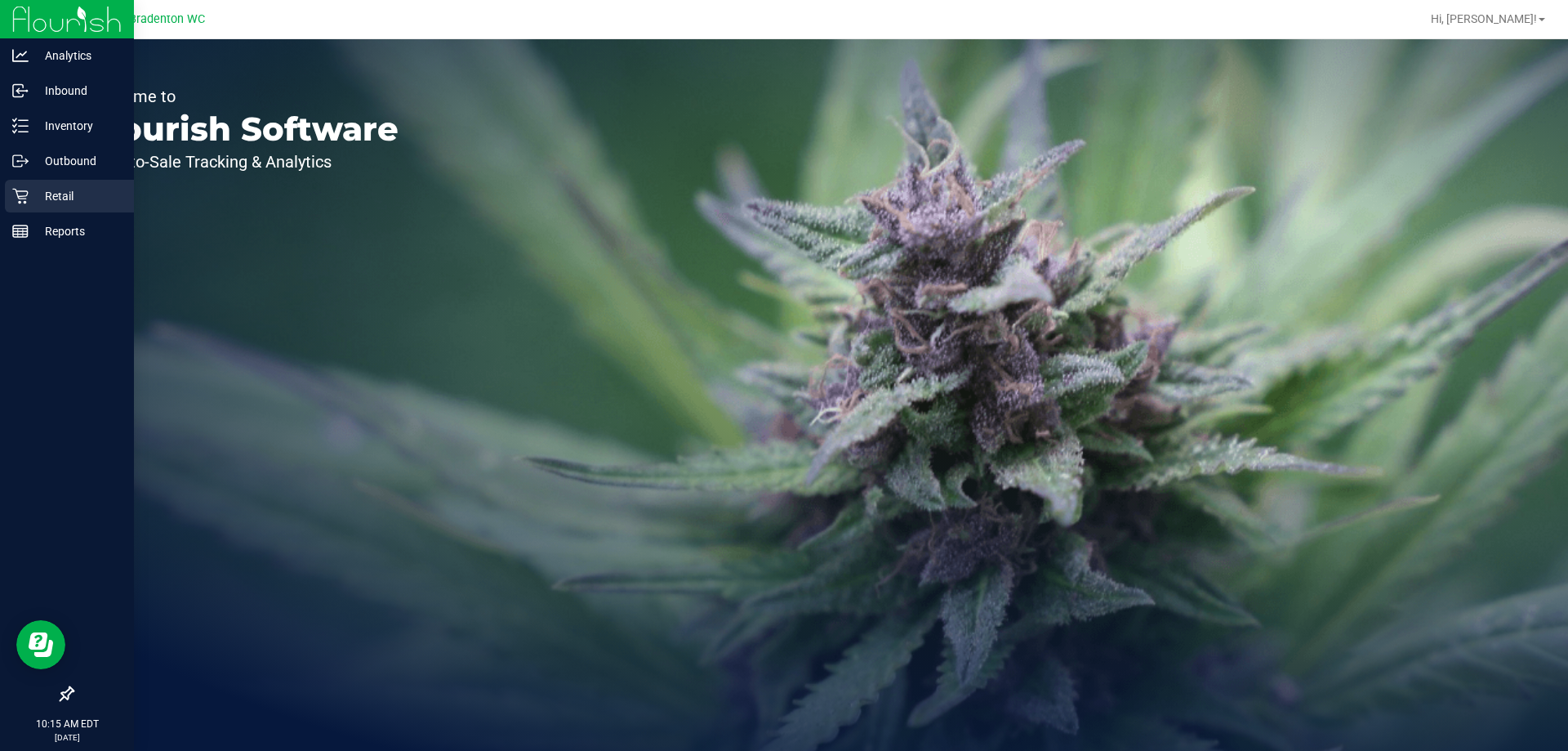
click at [71, 193] on p "Retail" at bounding box center [77, 195] width 98 height 20
